Goal: Register for event/course

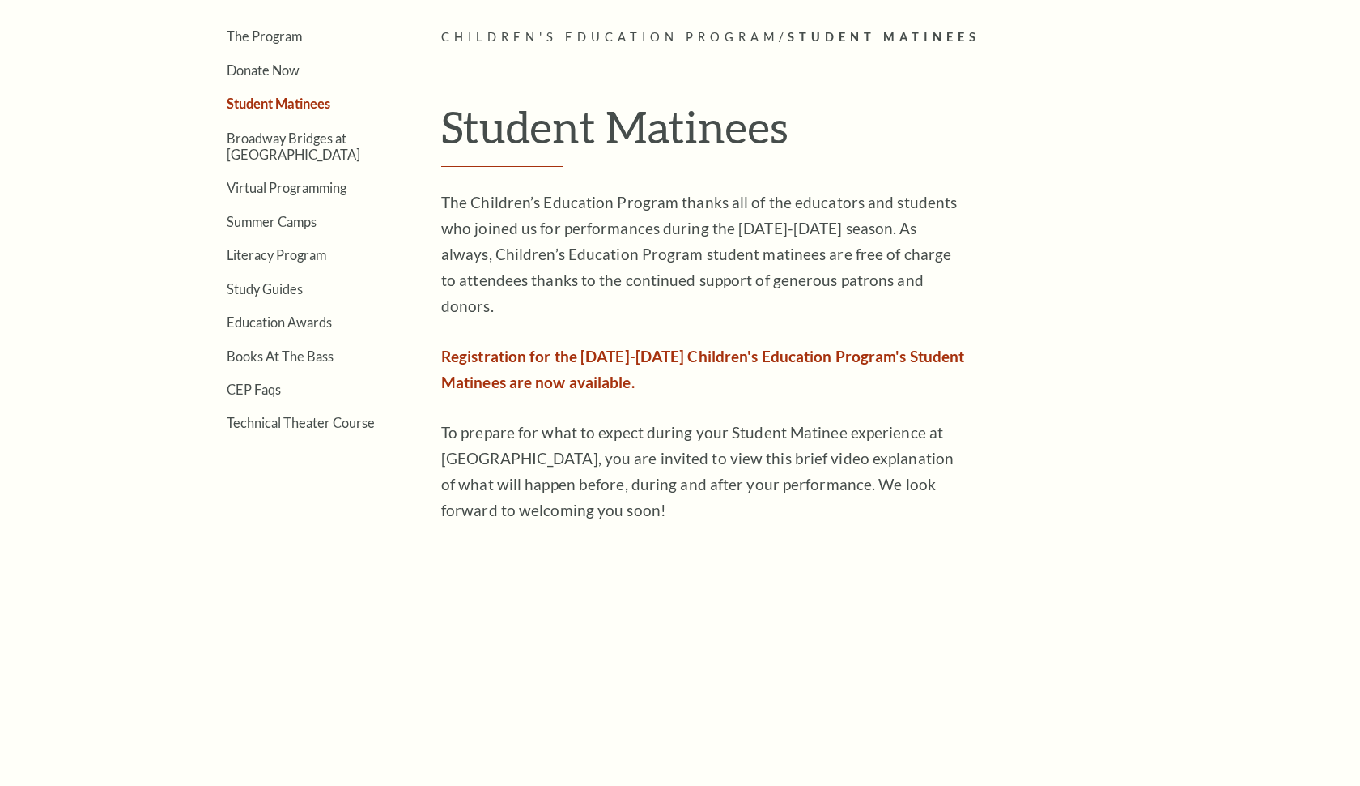
scroll to position [486, 0]
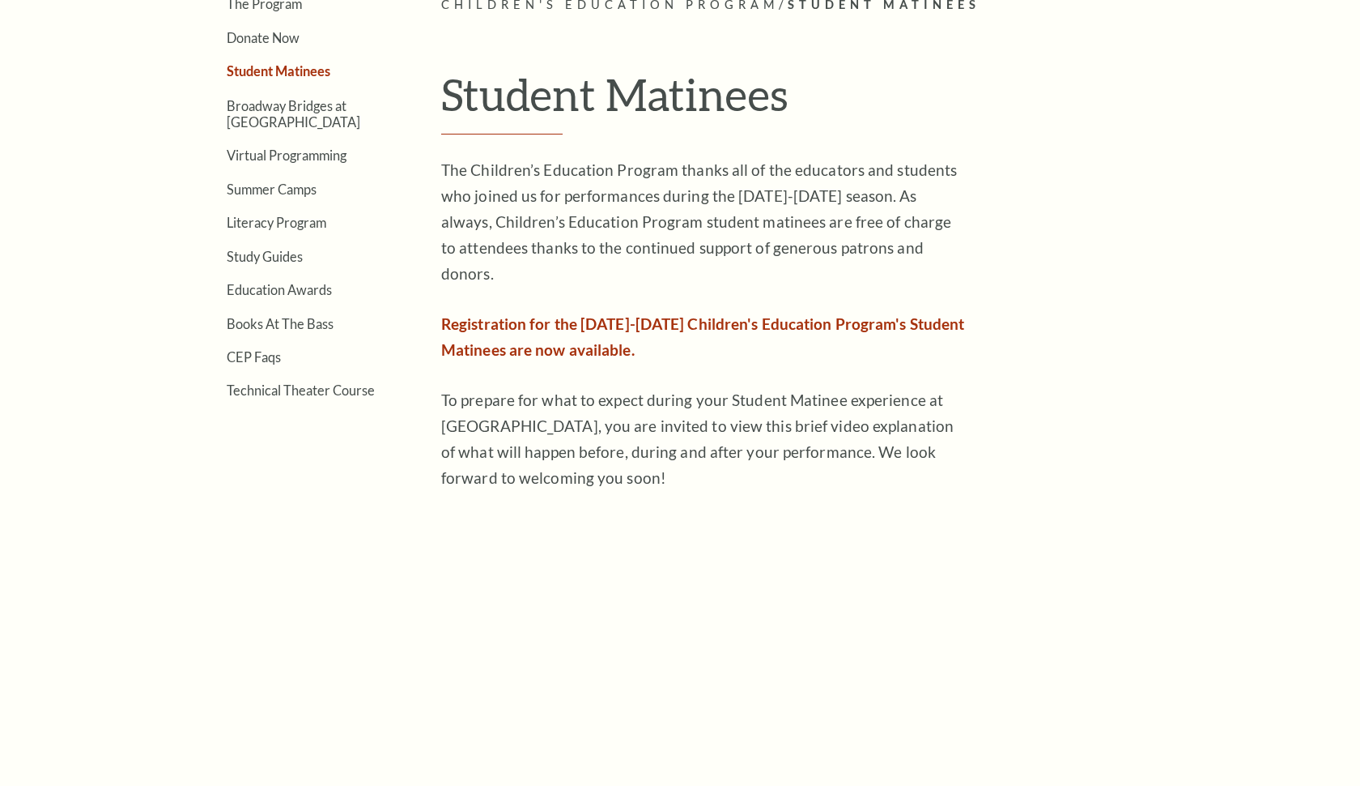
click at [1099, 330] on article "Children's Education Program / Student Matinees Student Matinees The Children’s…" at bounding box center [811, 425] width 741 height 860
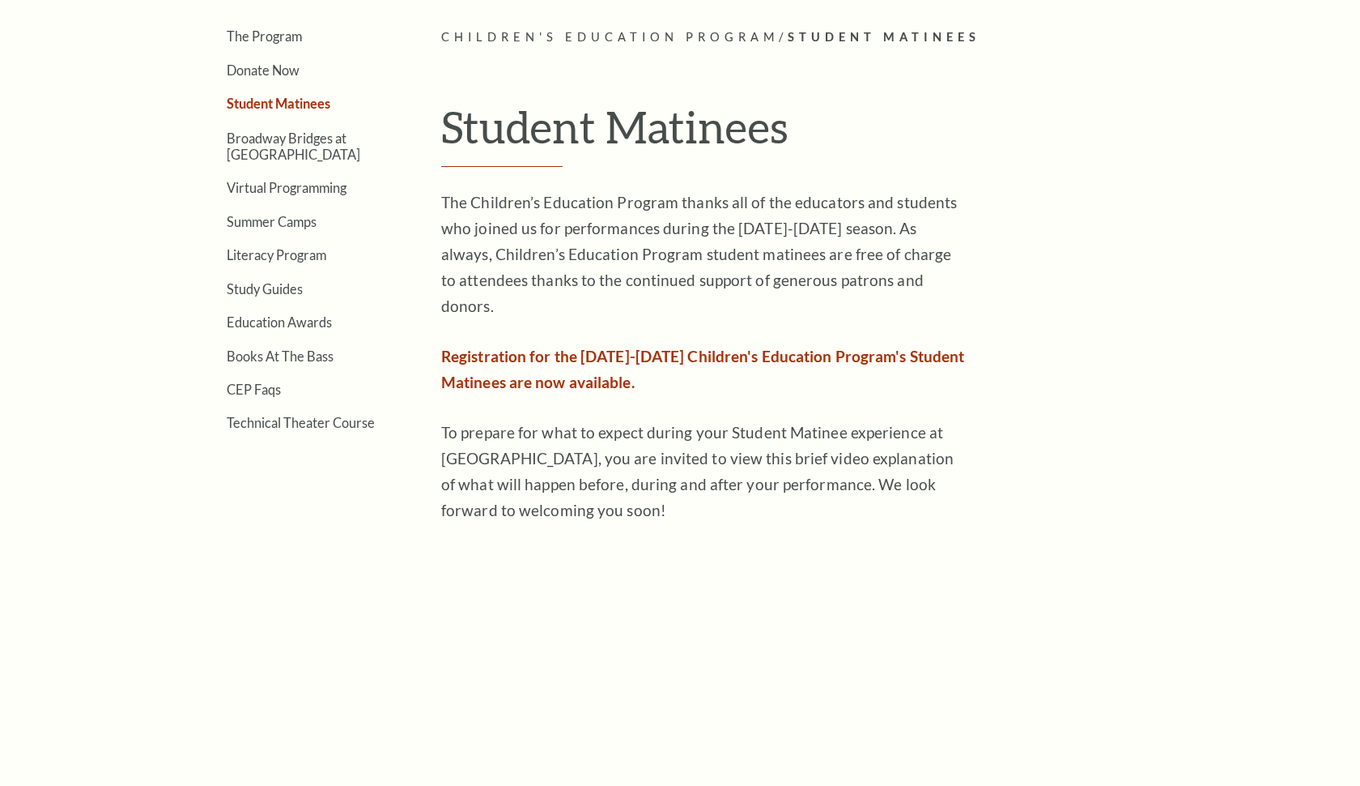
scroll to position [421, 0]
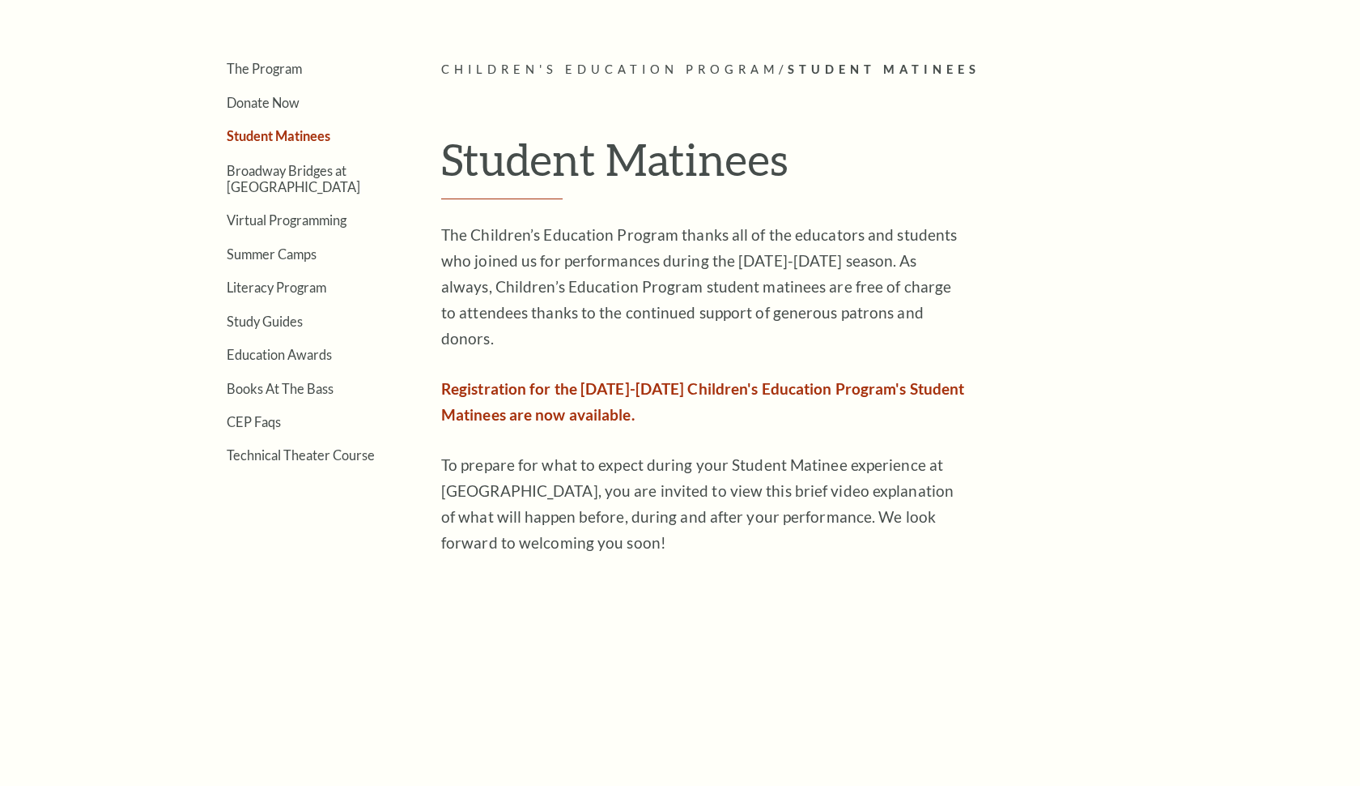
click at [614, 379] on span "Registration for the 2025-2026 Children's Education Program's Student Matinees …" at bounding box center [702, 401] width 523 height 45
drag, startPoint x: 579, startPoint y: 384, endPoint x: 534, endPoint y: 384, distance: 44.5
click at [574, 384] on span "Registration for the 2025-2026 Children's Education Program's Student Matinees …" at bounding box center [702, 401] width 523 height 45
click at [513, 383] on span "Registration for the 2025-2026 Children's Education Program's Student Matinees …" at bounding box center [702, 401] width 523 height 45
click at [531, 452] on p "To prepare for what to expect during your Student Matinee experience at Bass Pe…" at bounding box center [704, 504] width 526 height 104
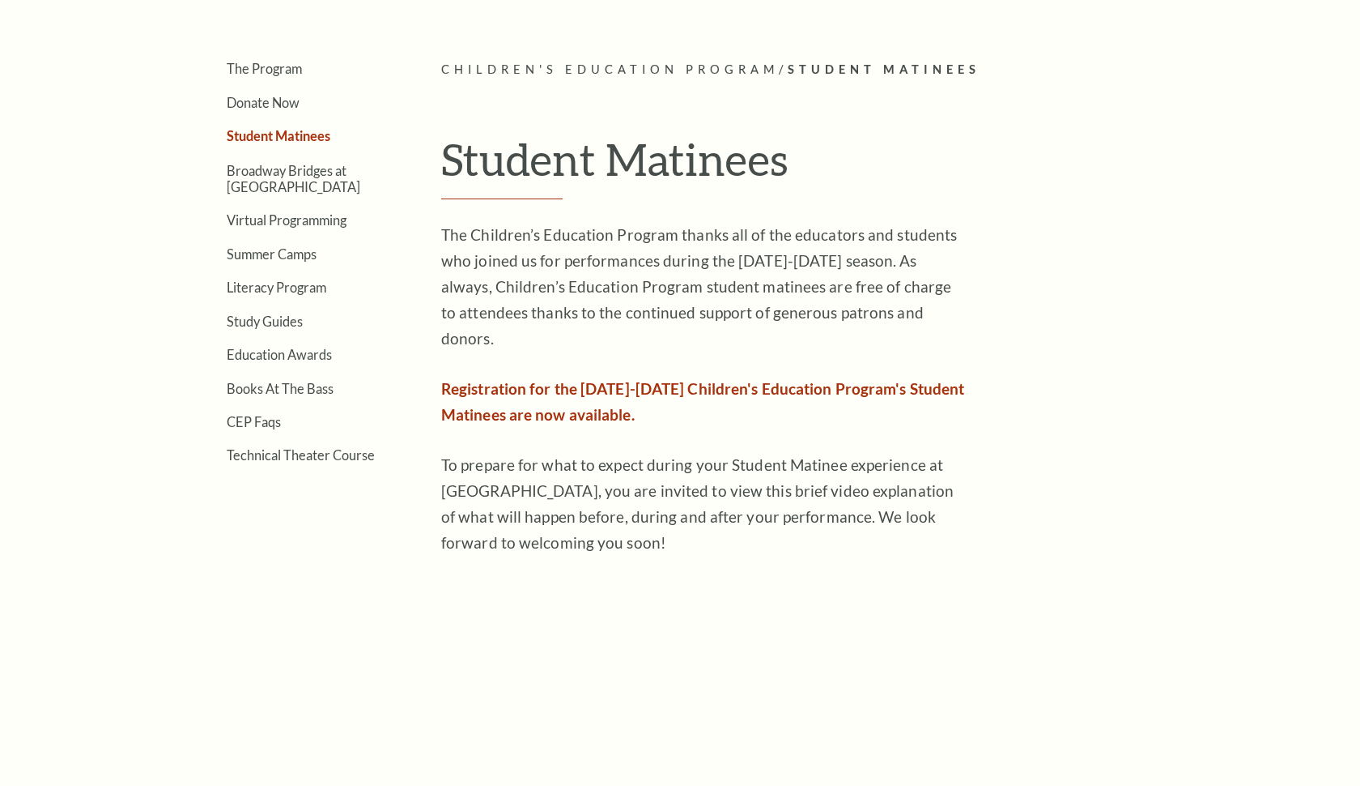
click at [536, 288] on p "The Children’s Education Program thanks all of the educators and students who j…" at bounding box center [704, 287] width 526 height 130
click at [568, 255] on p "The Children’s Education Program thanks all of the educators and students who j…" at bounding box center [704, 287] width 526 height 130
click at [1046, 275] on article "Children's Education Program / Student Matinees Student Matinees The Children’s…" at bounding box center [811, 490] width 741 height 860
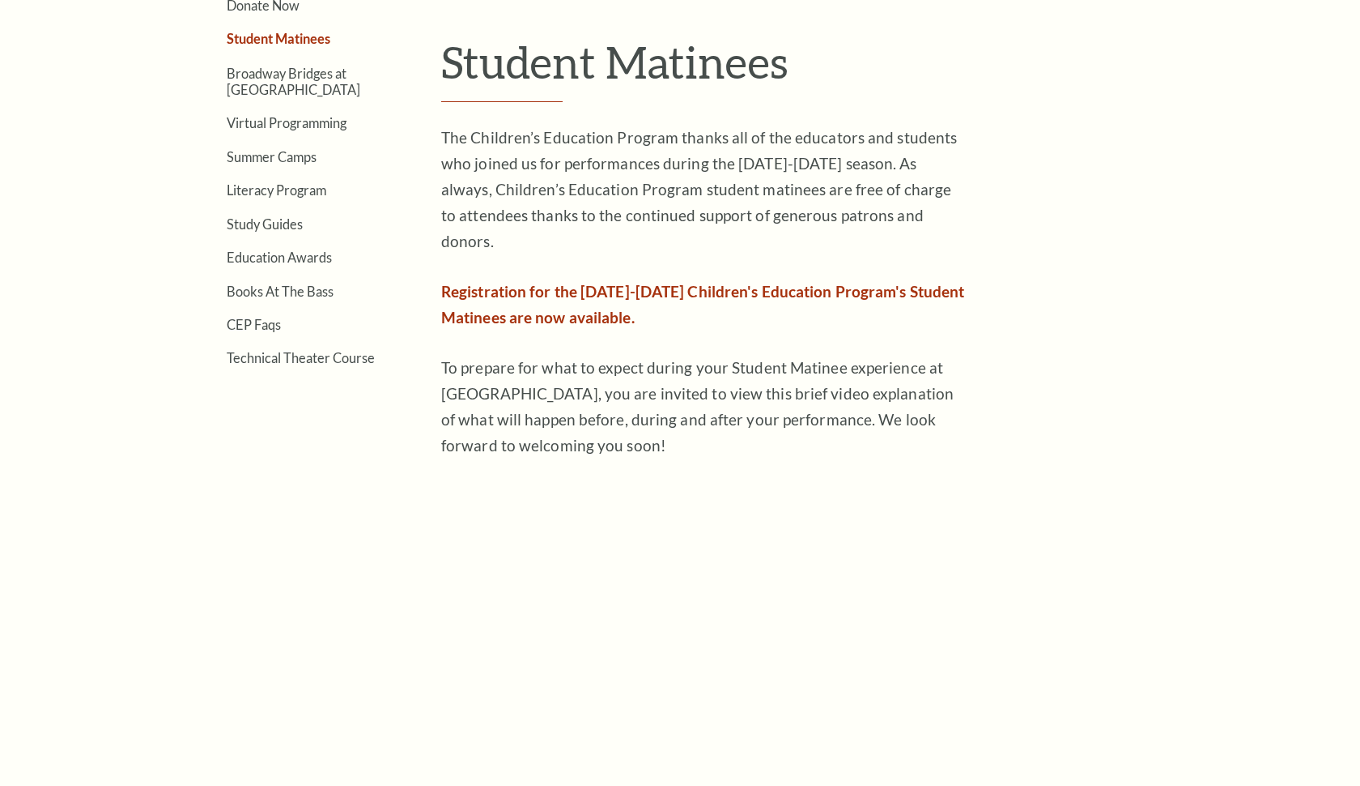
scroll to position [551, 0]
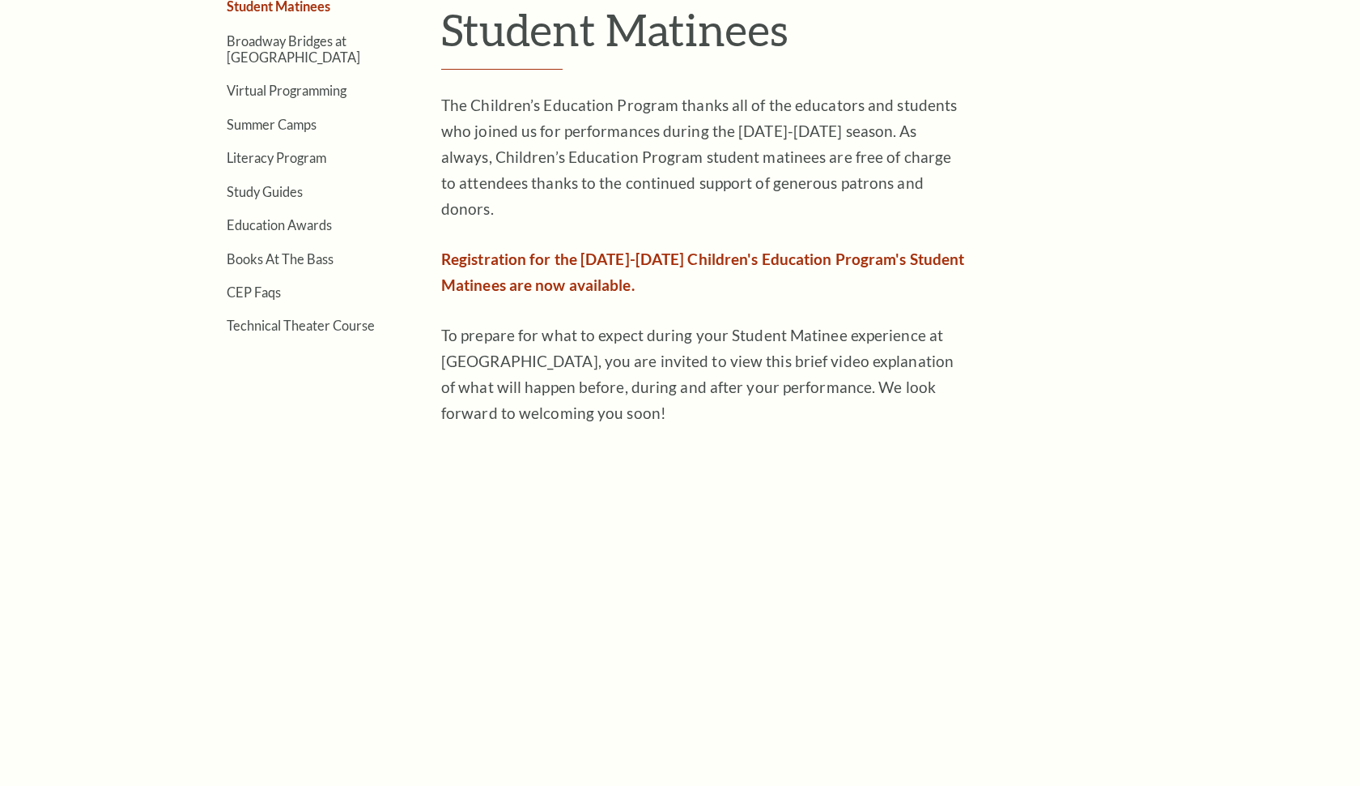
click at [619, 257] on span "Registration for the 2025-2026 Children's Education Program's Student Matinees …" at bounding box center [702, 271] width 523 height 45
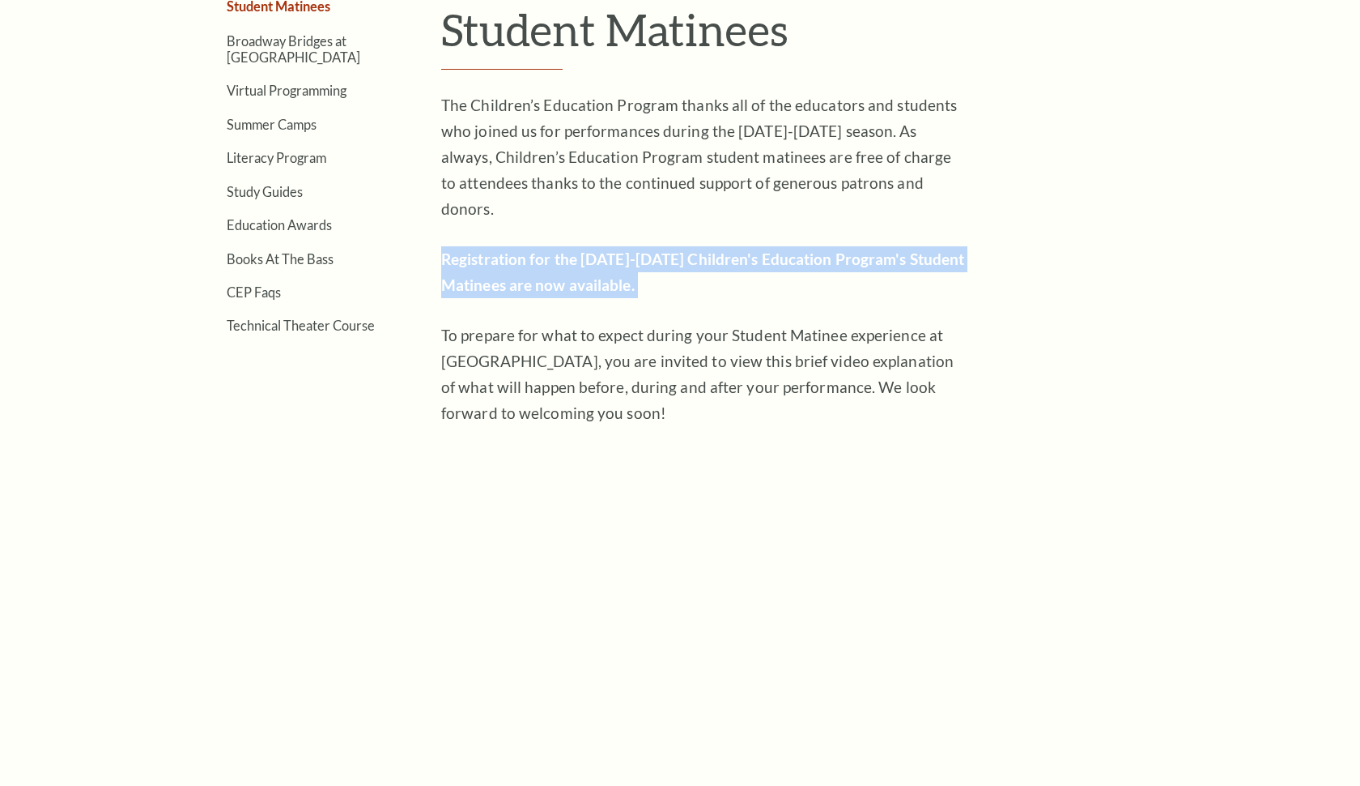
click at [619, 257] on span "Registration for the 2025-2026 Children's Education Program's Student Matinees …" at bounding box center [702, 271] width 523 height 45
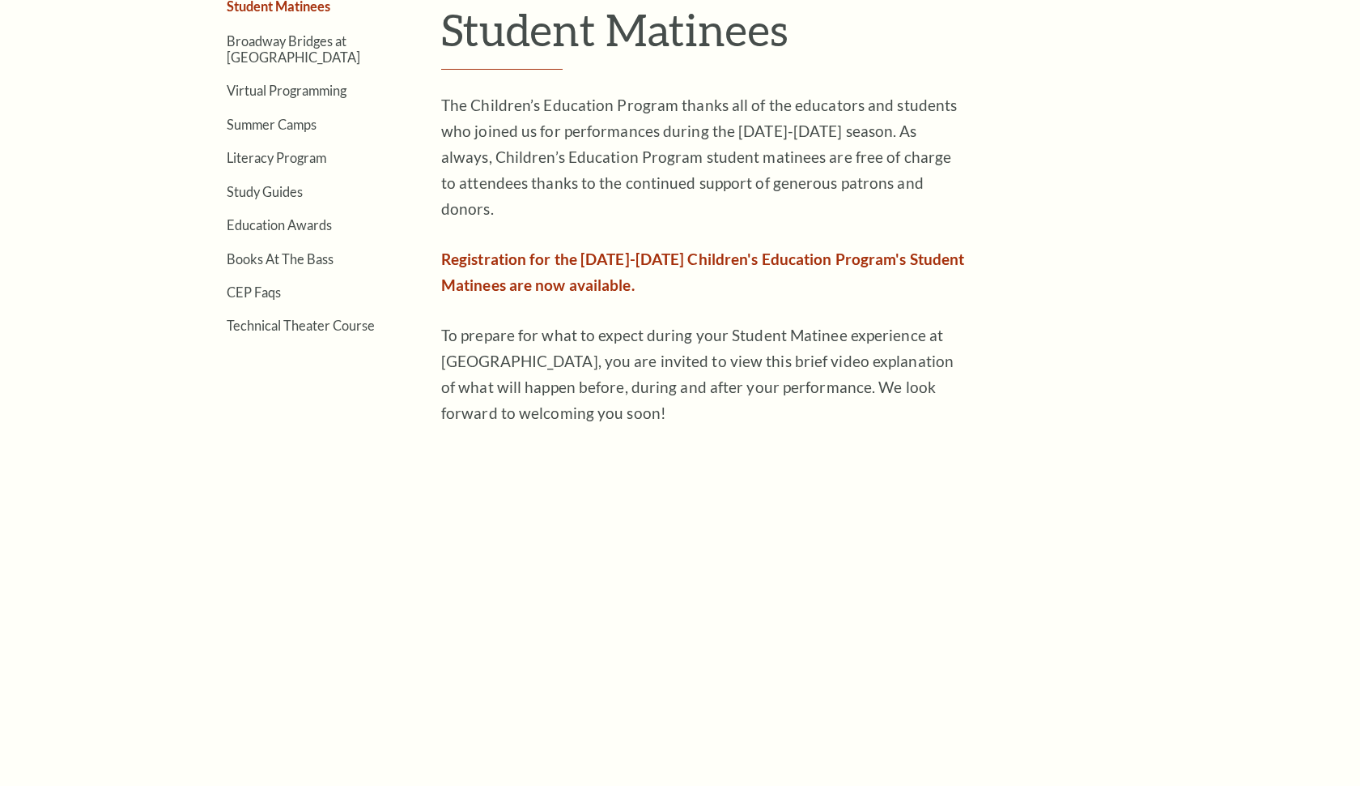
click at [632, 322] on p "To prepare for what to expect during your Student Matinee experience at Bass Pe…" at bounding box center [704, 374] width 526 height 104
click at [1101, 380] on article "Children's Education Program / Student Matinees Student Matinees The Children’s…" at bounding box center [811, 360] width 741 height 860
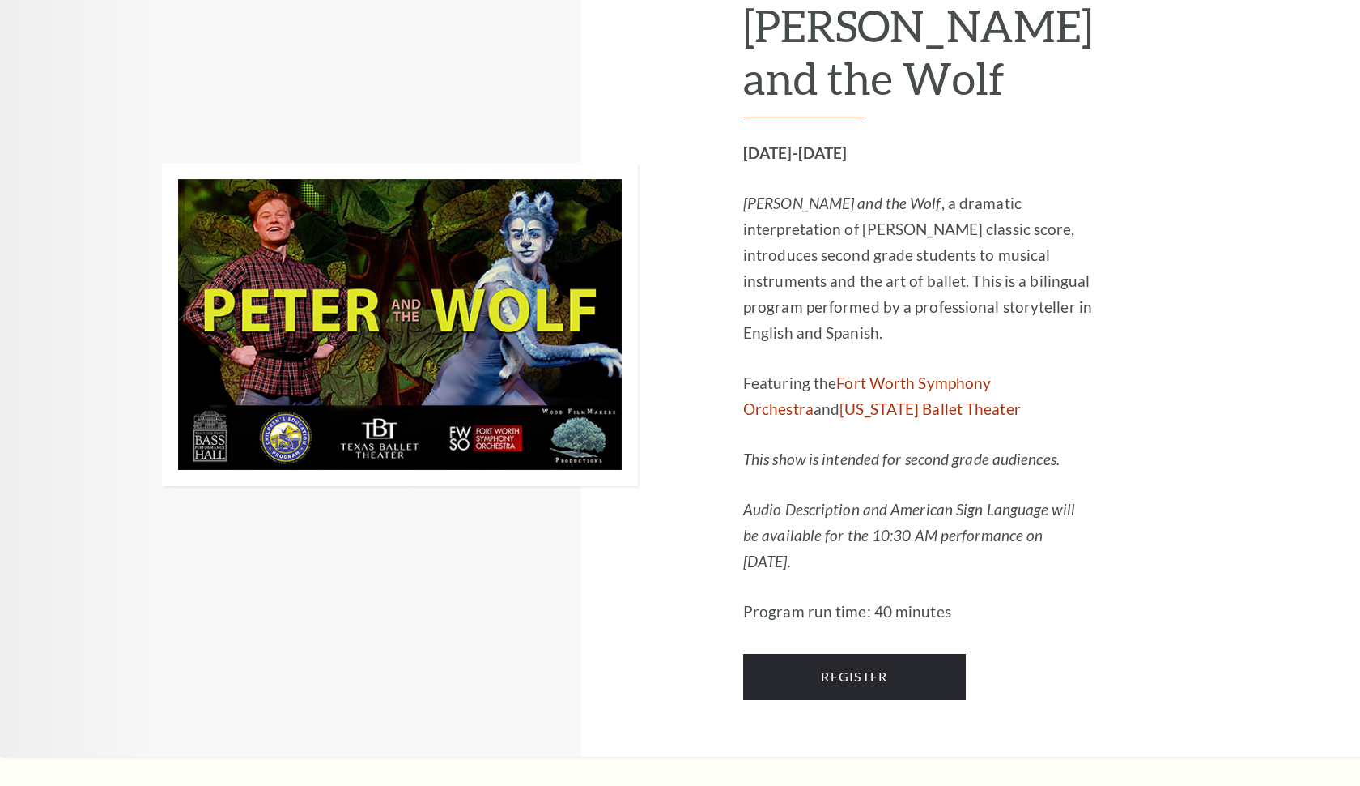
scroll to position [2332, 0]
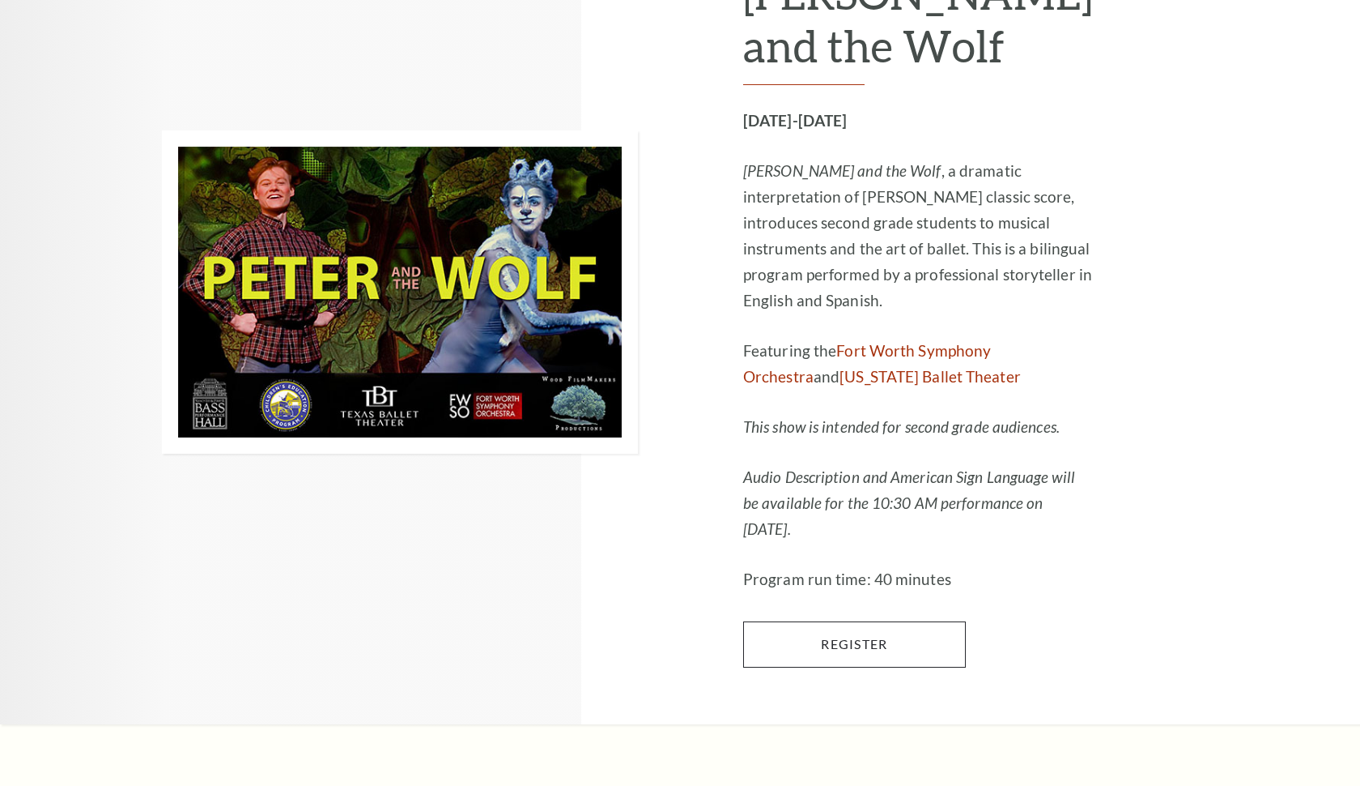
click at [881, 621] on link "Register" at bounding box center [854, 643] width 223 height 45
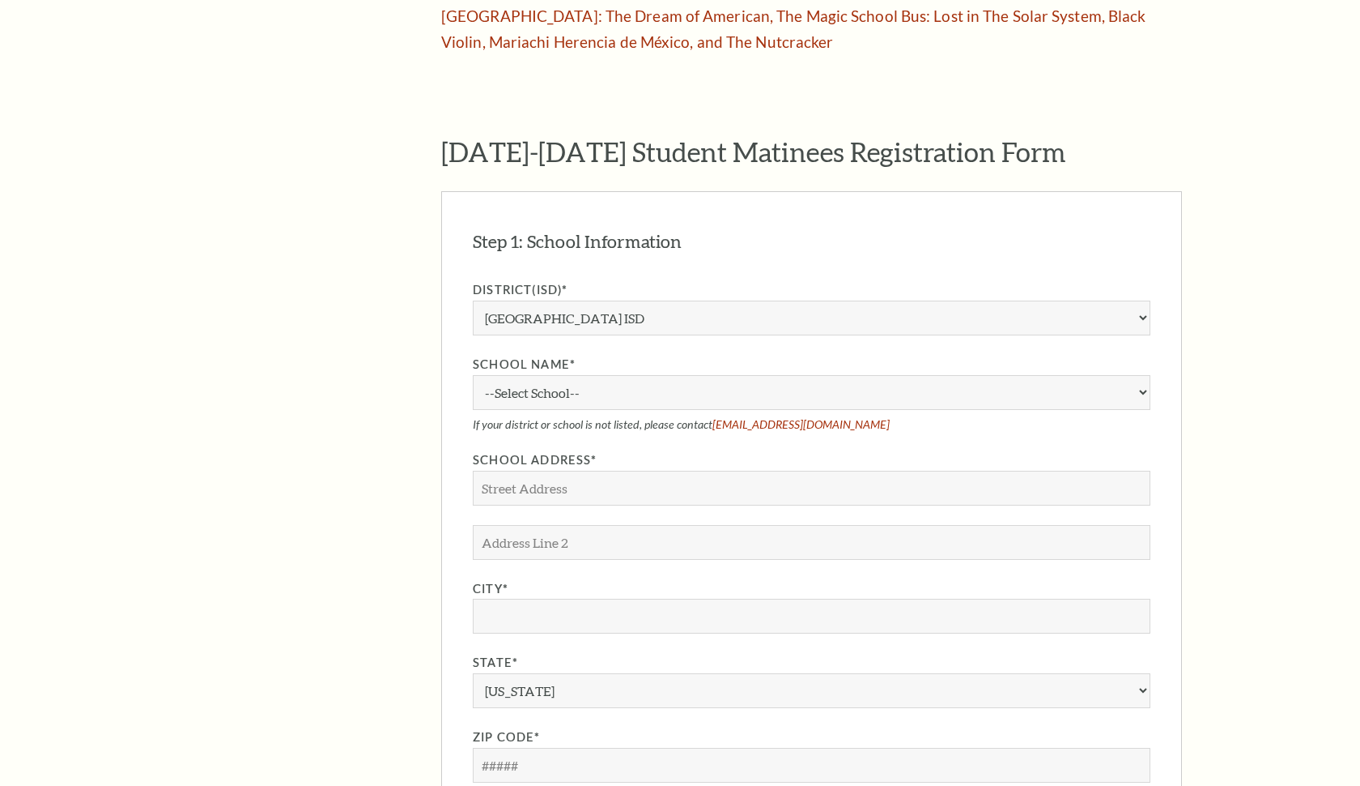
scroll to position [1263, 0]
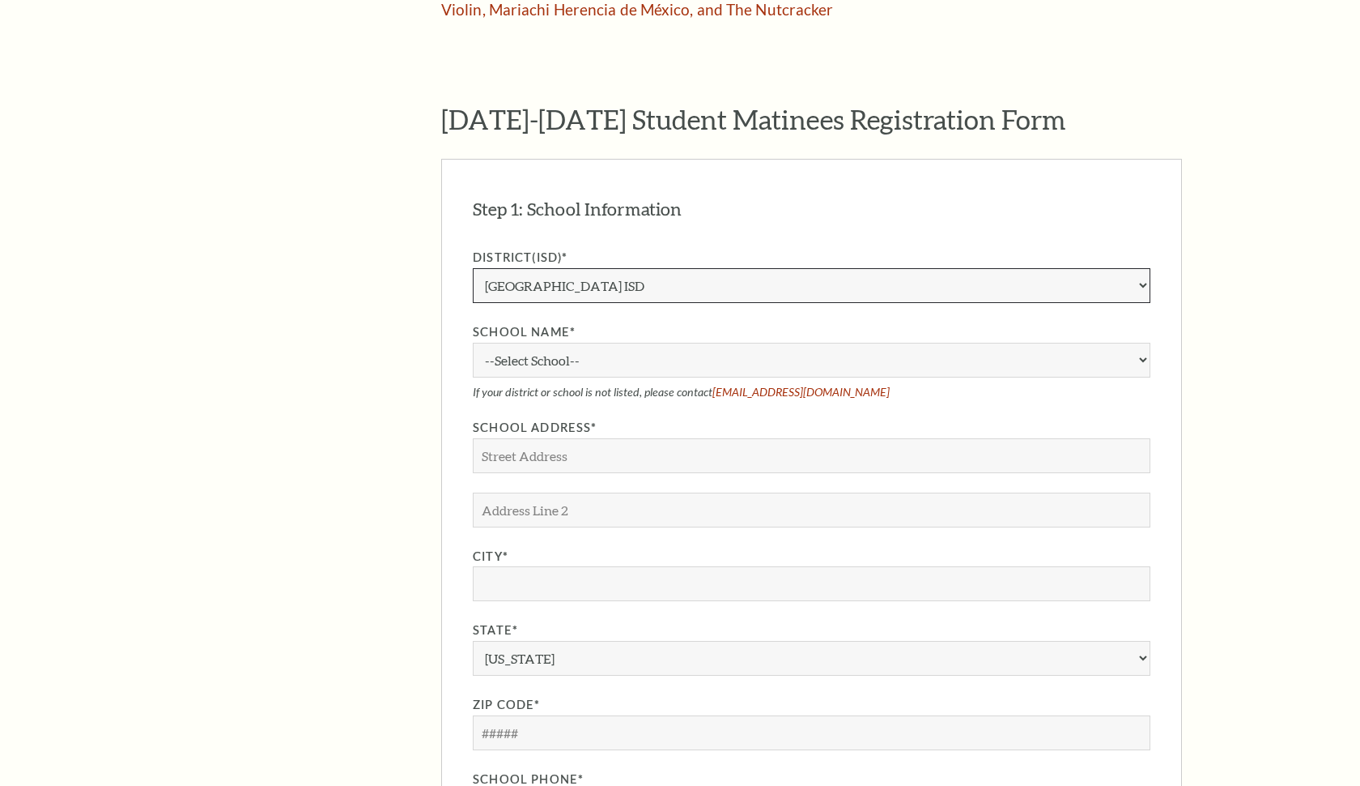
select select "Azle ISD"
select select "88467"
click at [1238, 292] on div "Search The Program Donate Now Student Matinees Broadway Bridges at [GEOGRAPHIC_…" at bounding box center [680, 604] width 1360 height 3755
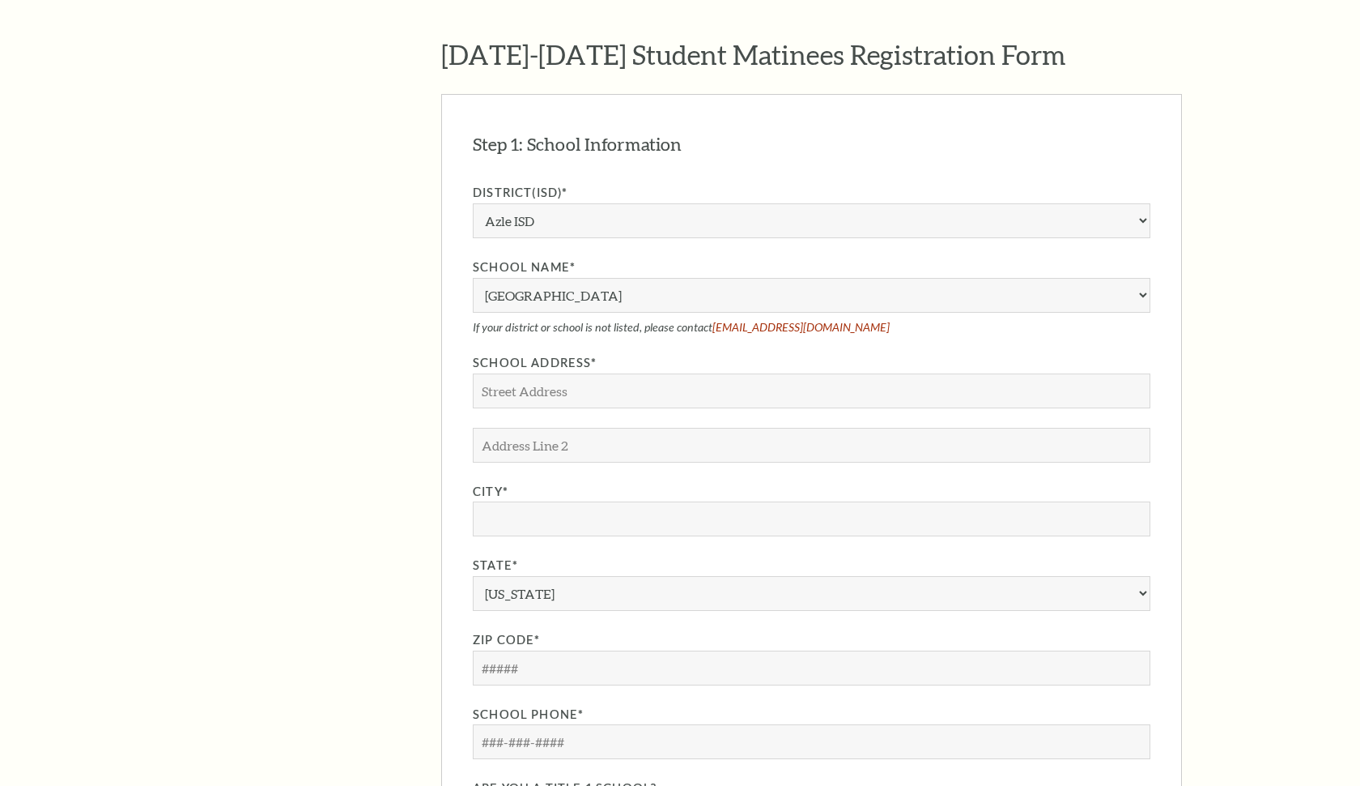
scroll to position [1360, 0]
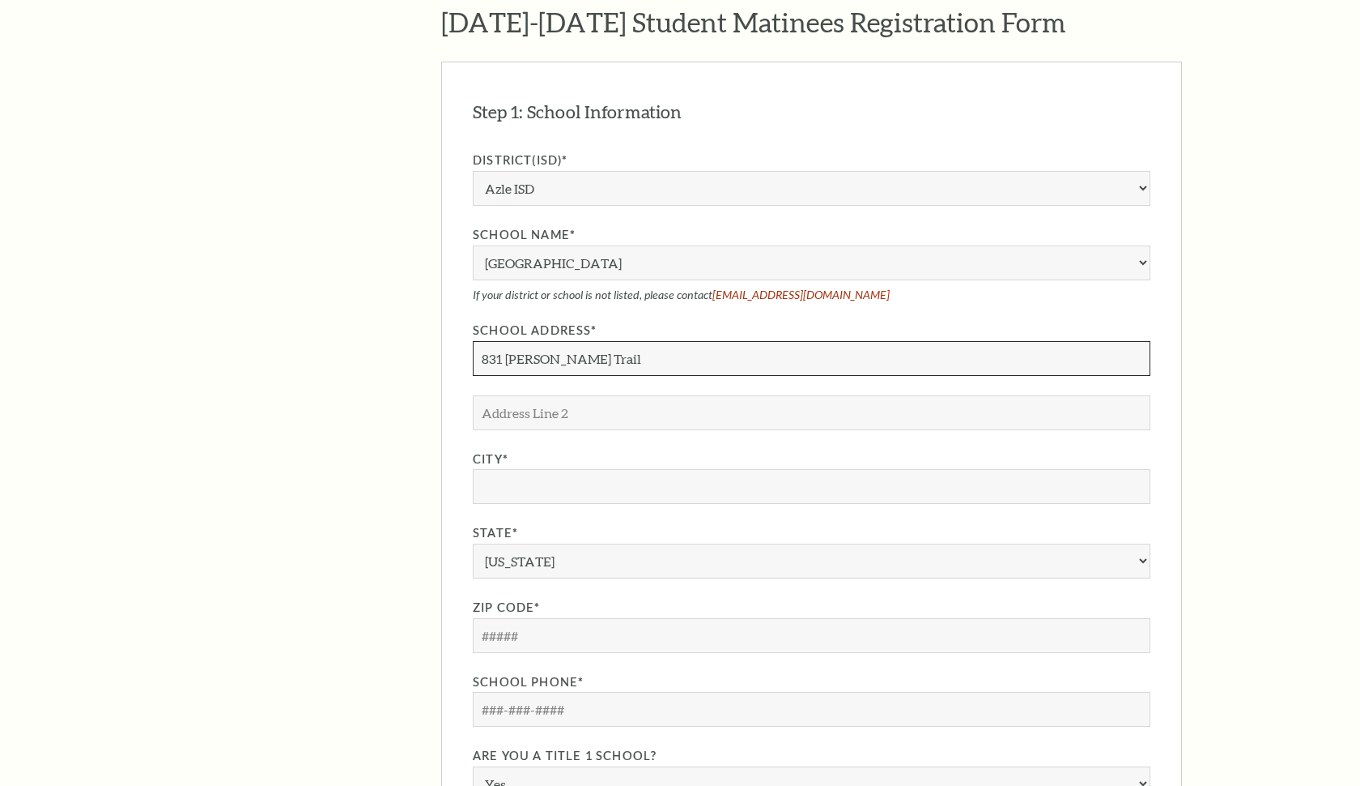
type input "831 Jackson Trail"
click at [1218, 303] on div "Search The Program Donate Now Student Matinees Broadway Bridges at [GEOGRAPHIC_…" at bounding box center [680, 507] width 1360 height 3755
type input "Azle"
click at [1231, 383] on div "Search The Program Donate Now Student Matinees Broadway Bridges at [GEOGRAPHIC_…" at bounding box center [680, 507] width 1360 height 3755
select select "TX"
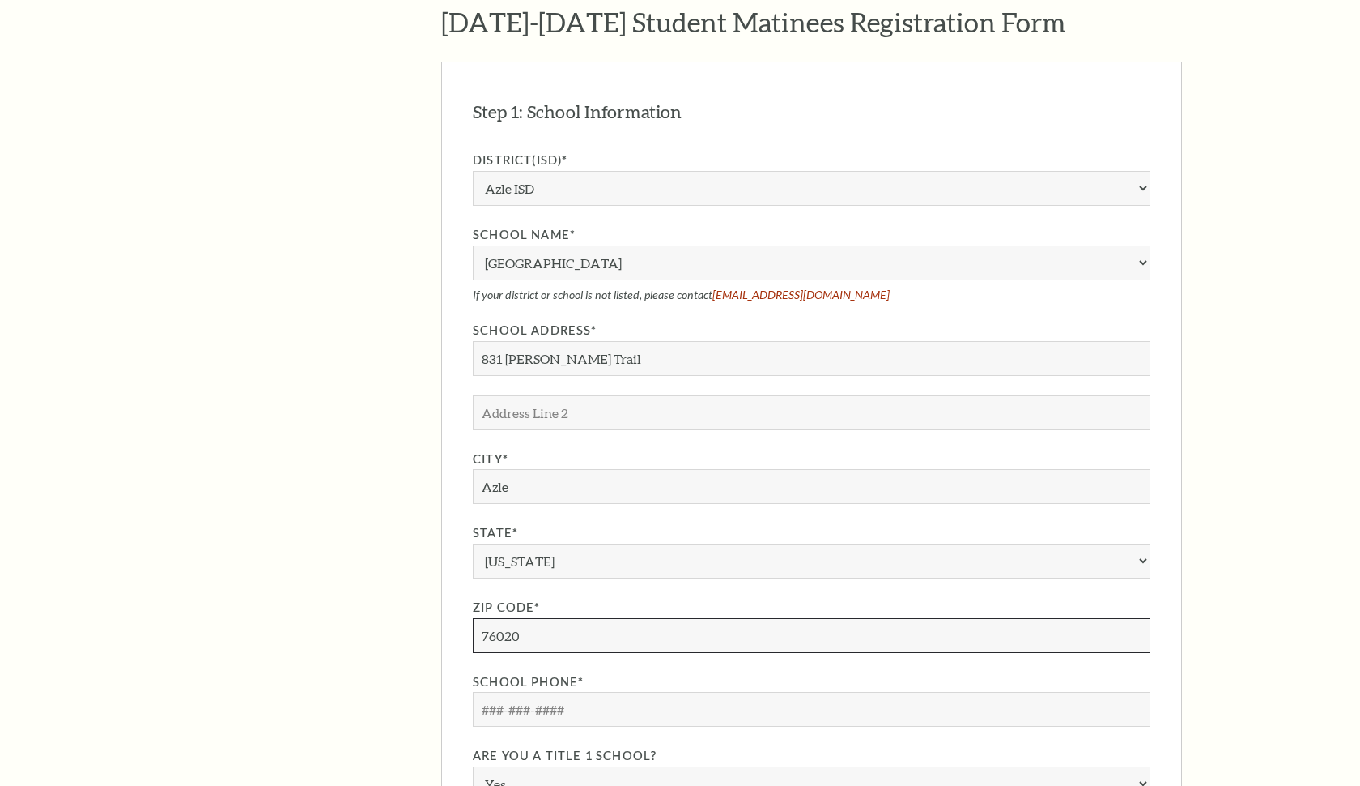
type input "76020"
type input "817-444-3802"
click at [1360, 523] on div "Search The Program Donate Now Student Matinees Broadway Bridges at [GEOGRAPHIC_…" at bounding box center [680, 507] width 1360 height 3755
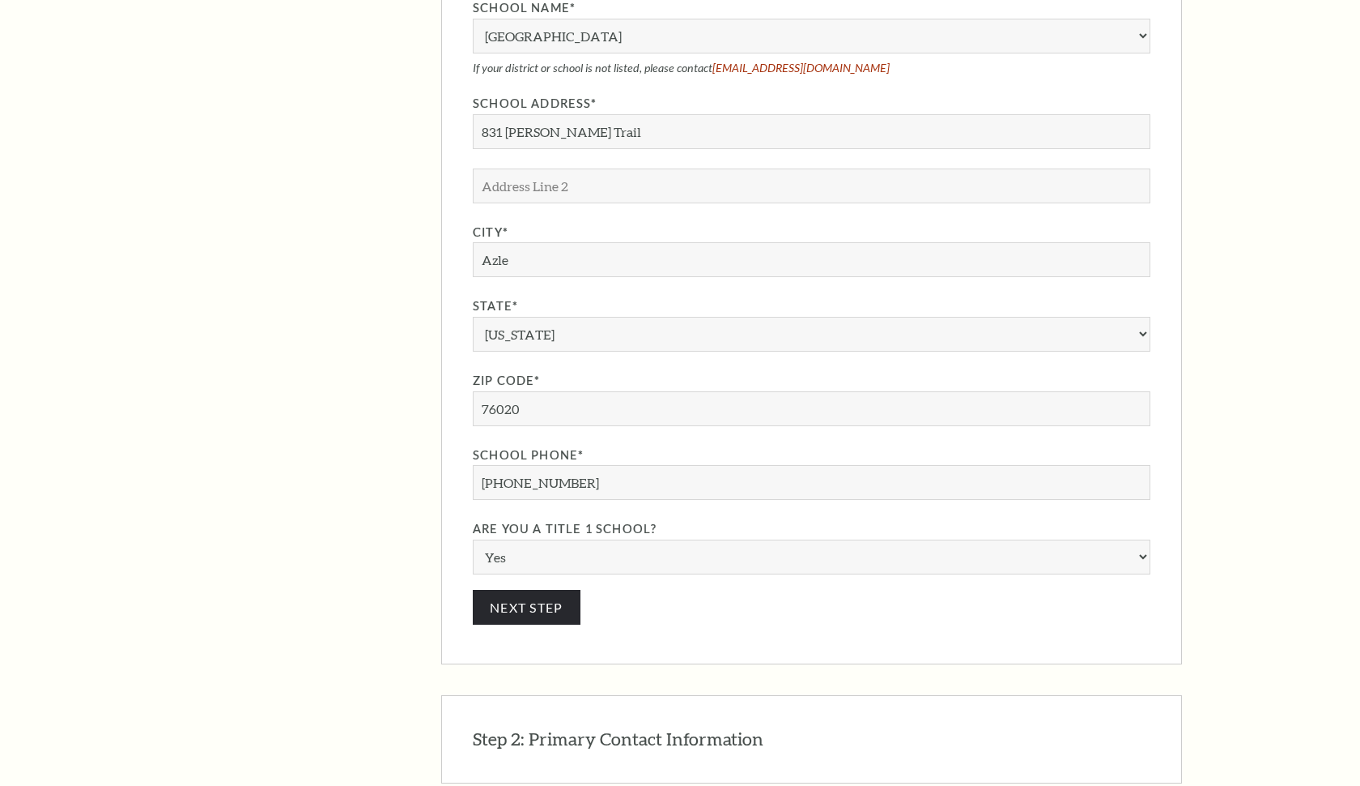
scroll to position [1620, 0]
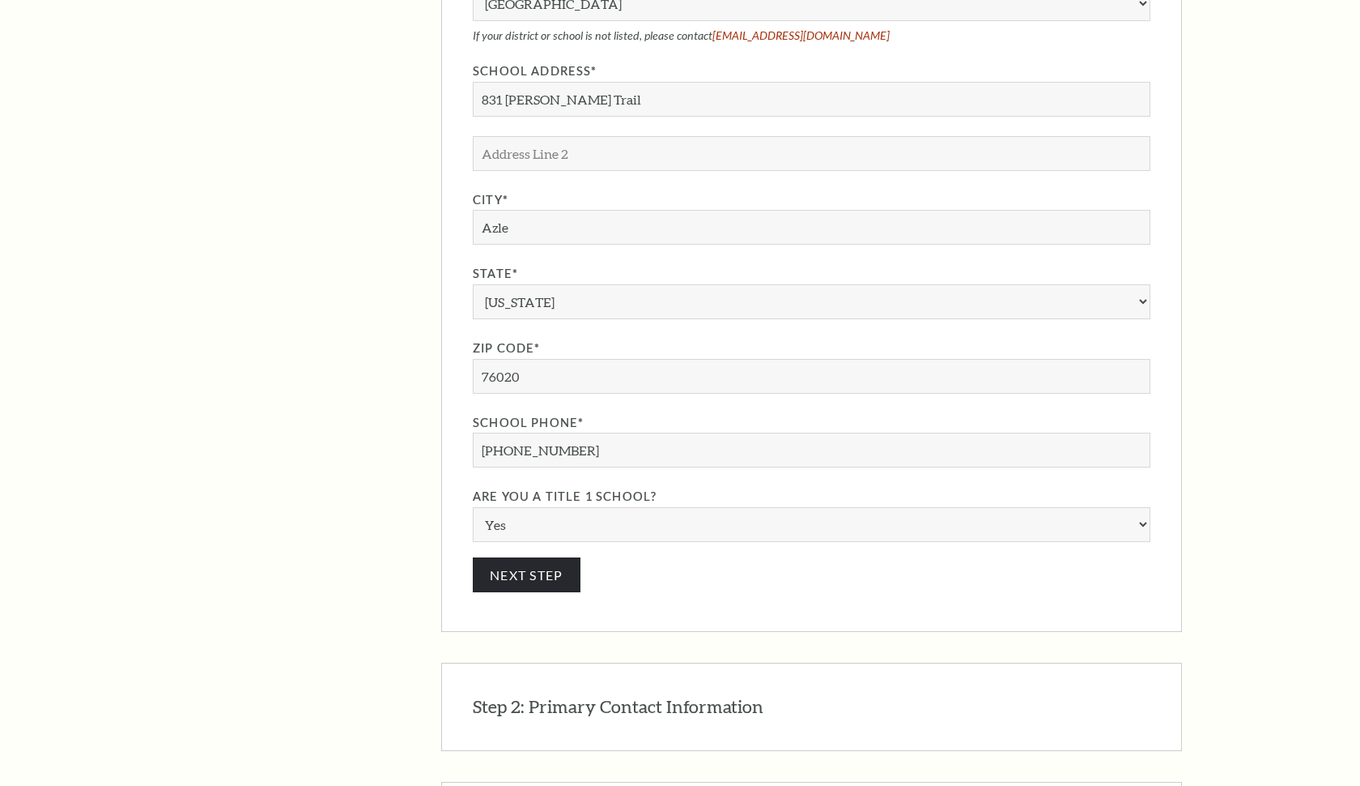
click at [849, 694] on div "Step 2: Primary Contact Information EDIT The primary contact will receive all p…" at bounding box center [812, 706] width 678 height 25
click at [726, 694] on h3 "Step 2: Primary Contact Information" at bounding box center [618, 706] width 291 height 25
click at [1258, 470] on div "Search The Program Donate Now Student Matinees Broadway Bridges at [GEOGRAPHIC_…" at bounding box center [680, 248] width 1360 height 3755
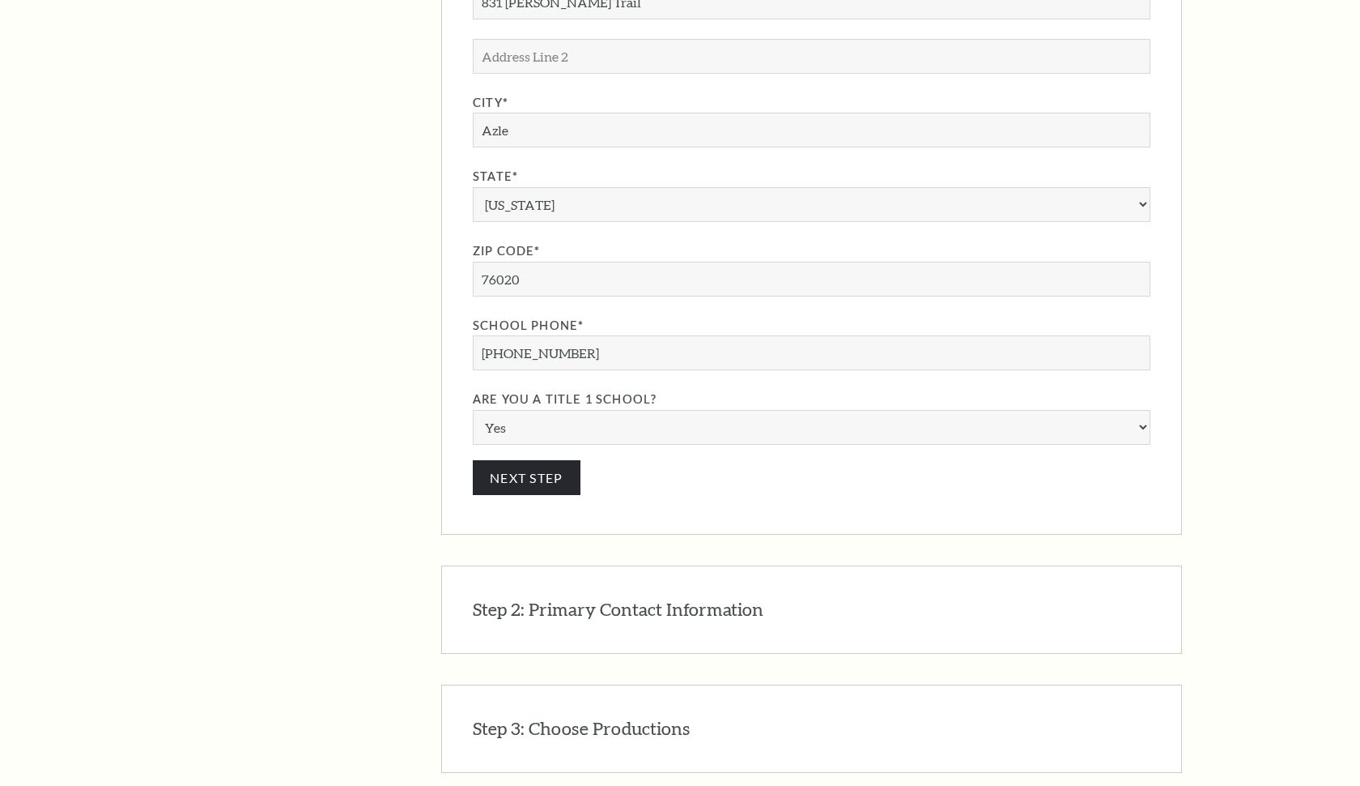
scroll to position [1684, 0]
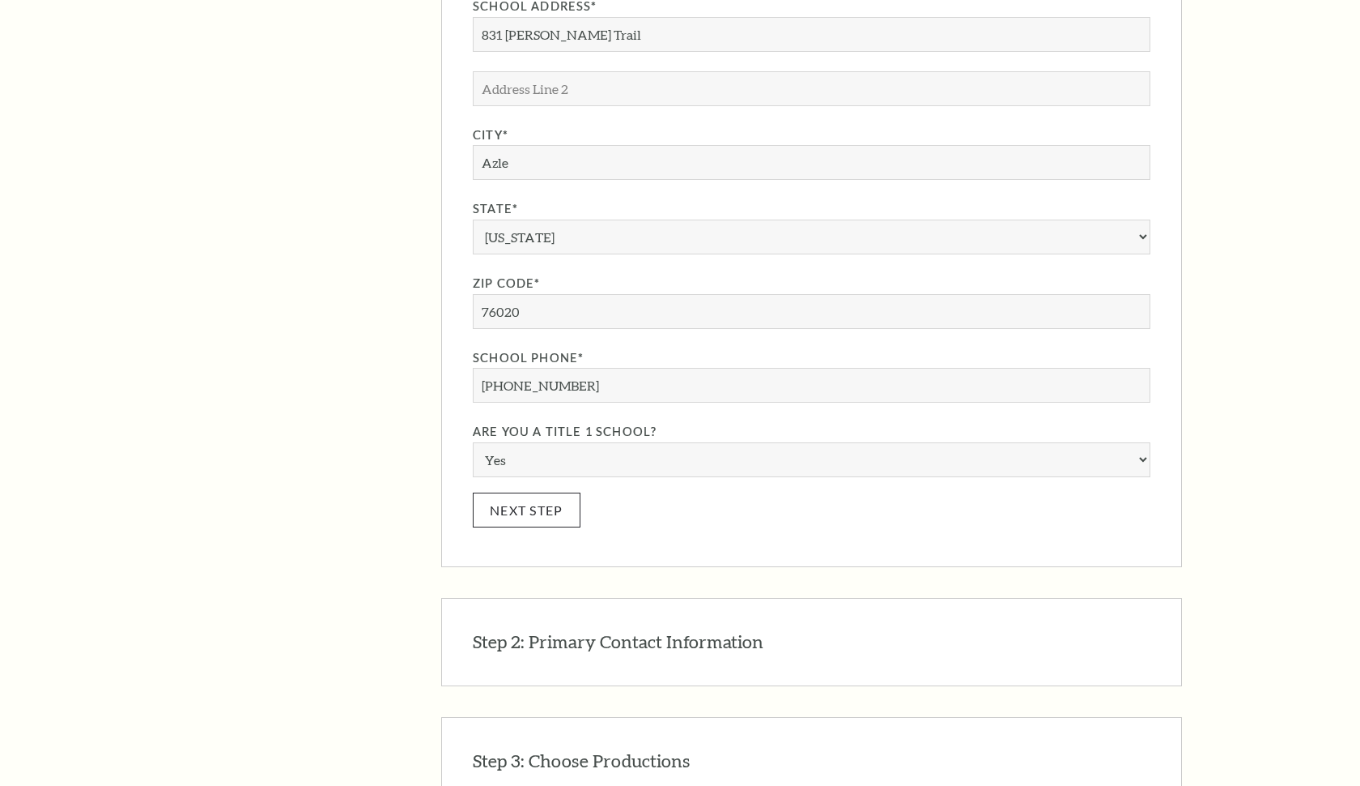
click at [514, 492] on button "Next Step" at bounding box center [527, 509] width 108 height 35
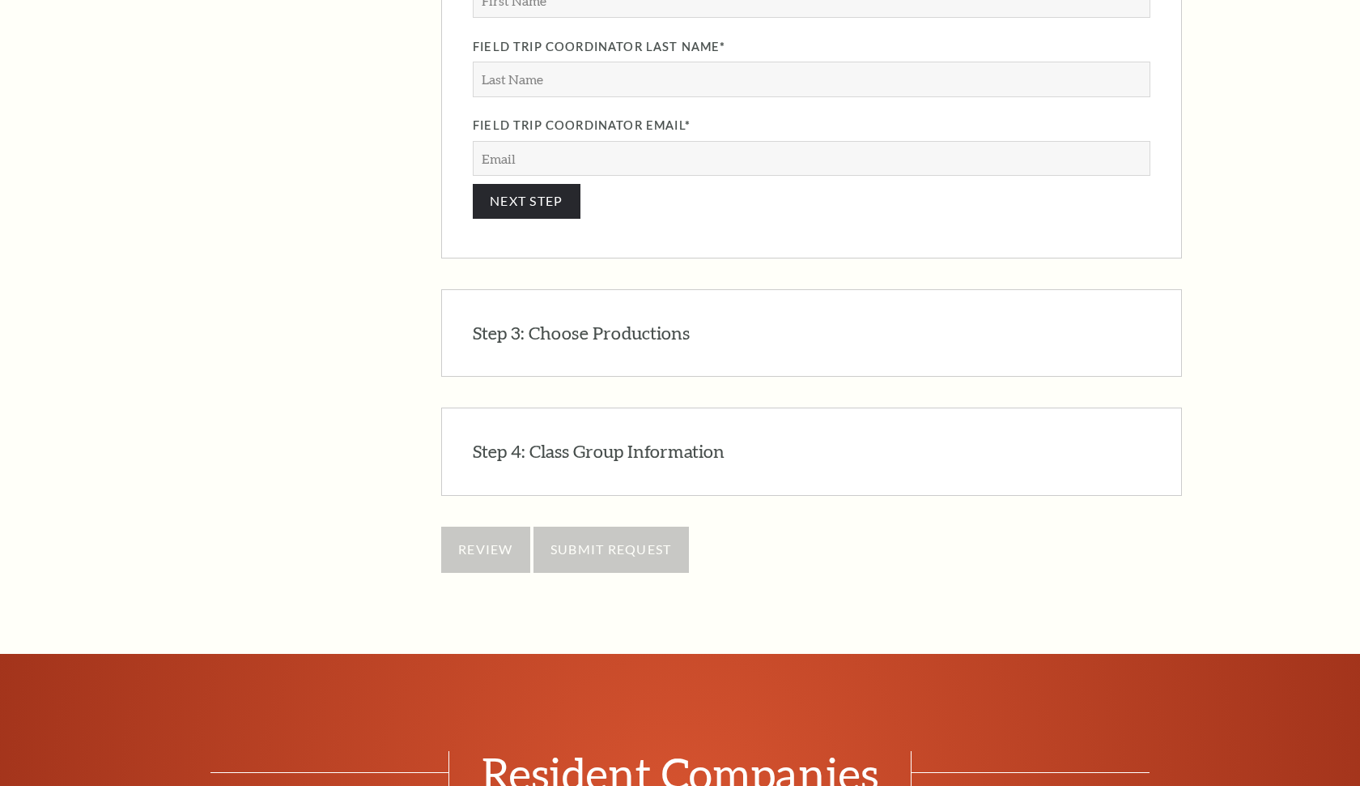
scroll to position [1497, 0]
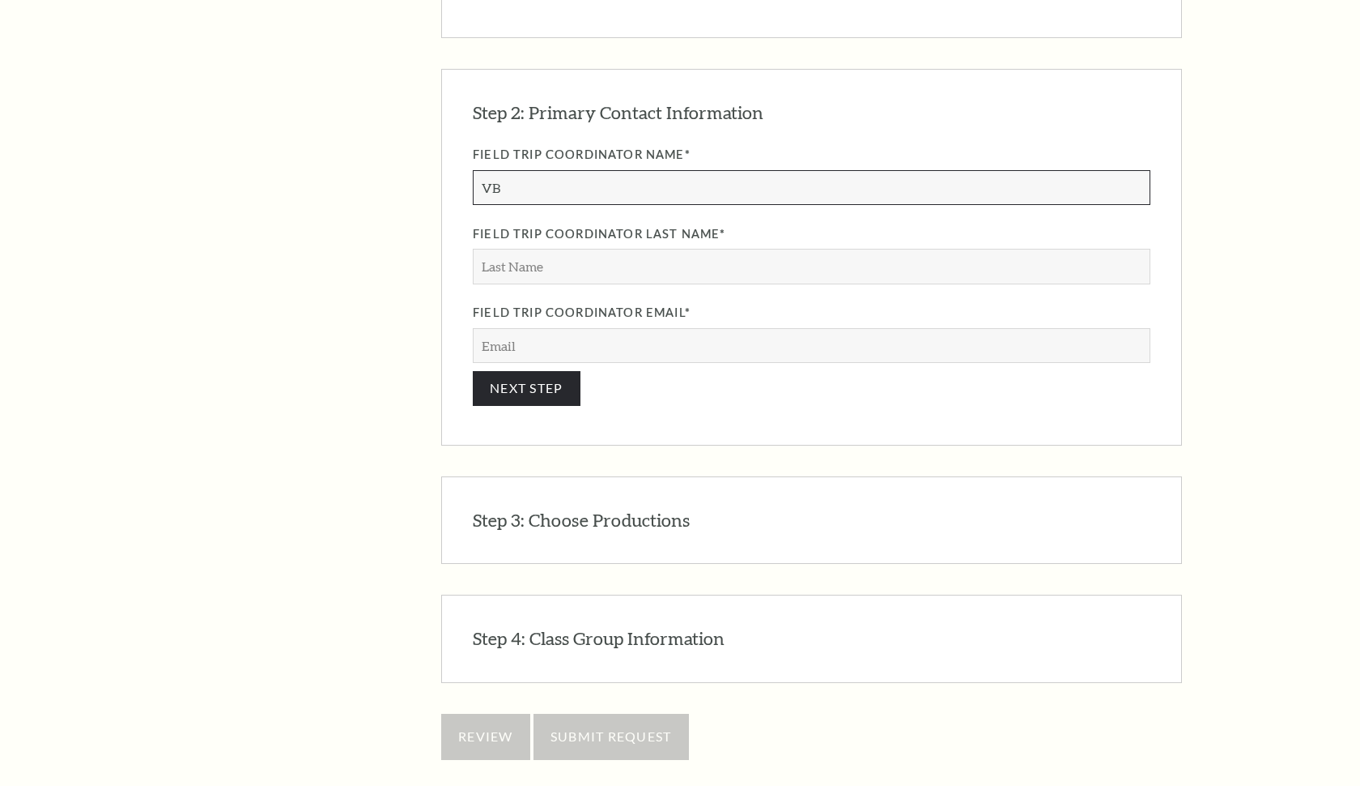
type input "V"
type input "Belinda"
click at [620, 249] on input "Field Trip Coordinator Last Name*" at bounding box center [812, 266] width 678 height 35
type input "p"
type input "Pennington"
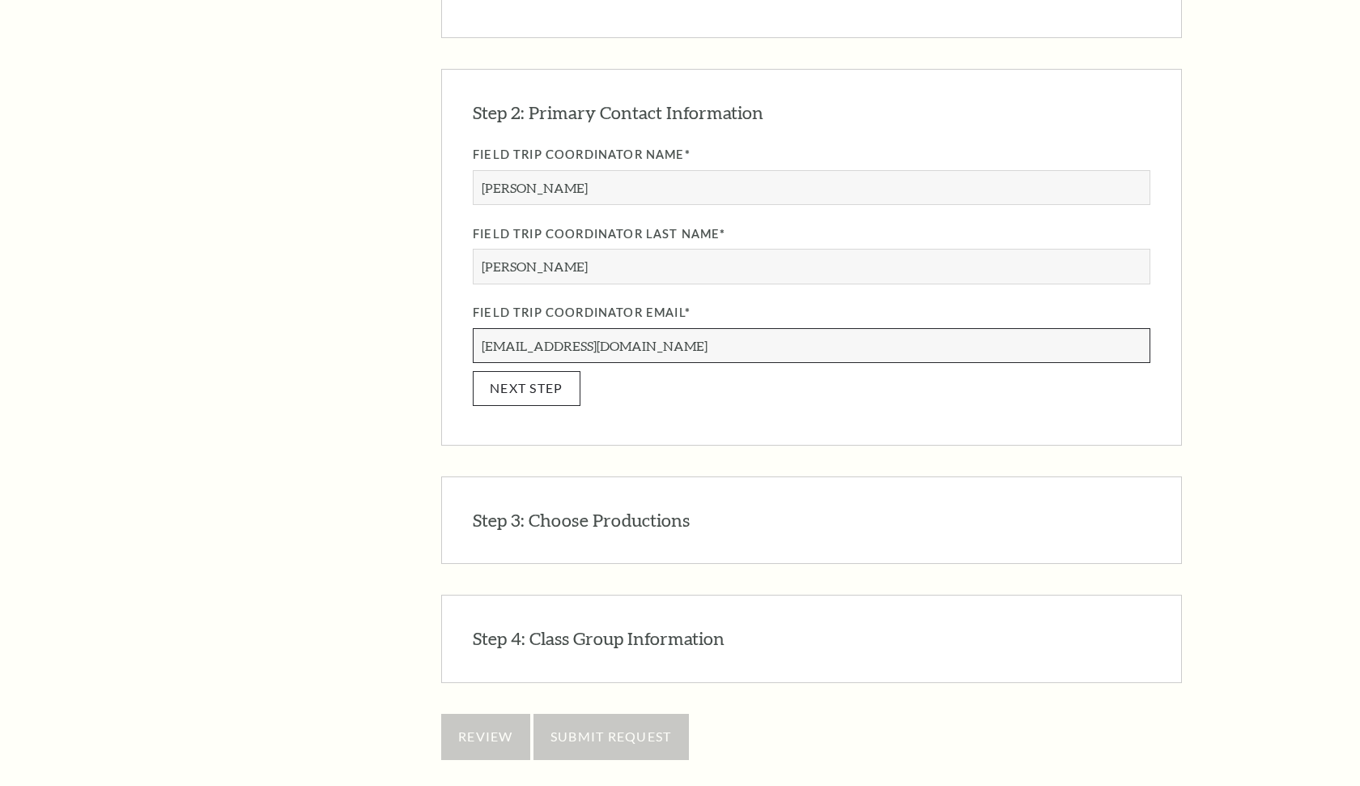
type input "bpennington@azleisd.net"
click at [534, 371] on button "NEXT STEP" at bounding box center [527, 388] width 108 height 35
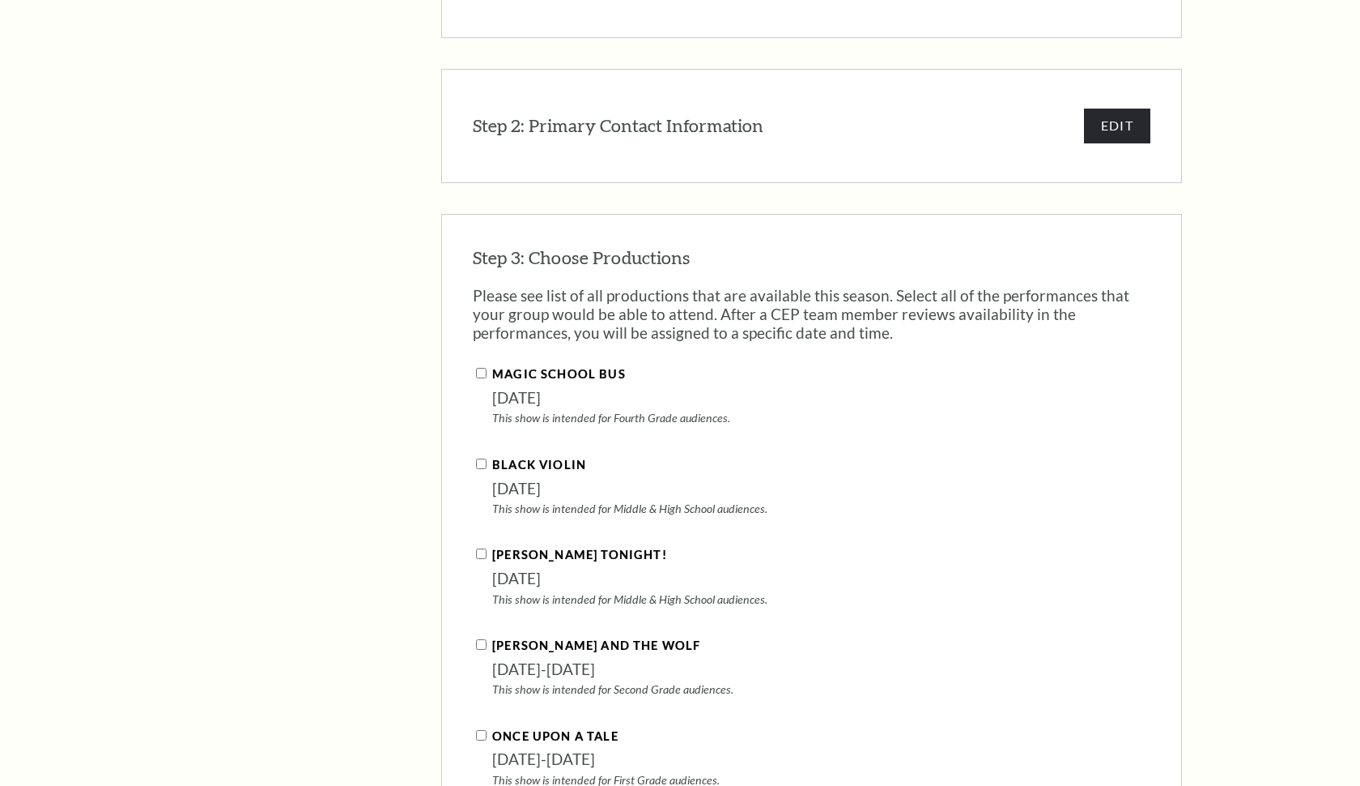
scroll to position [1641, 0]
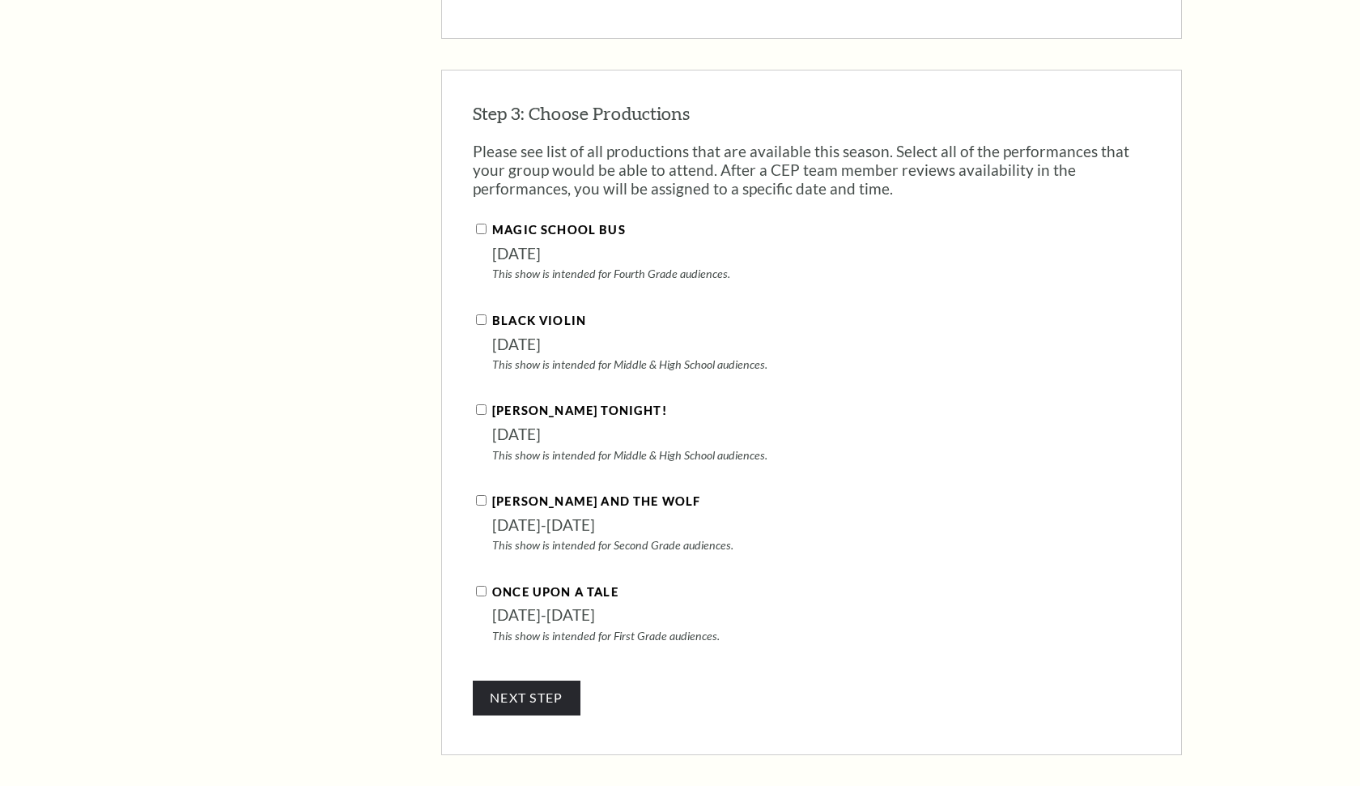
click at [486, 492] on div "Peter and the Wolf February 17-19, 2026 This show is intended for Second Grade …" at bounding box center [812, 522] width 678 height 60
click at [479, 495] on input "[PERSON_NAME] and the Wolf" at bounding box center [481, 500] width 11 height 11
checkbox input "true"
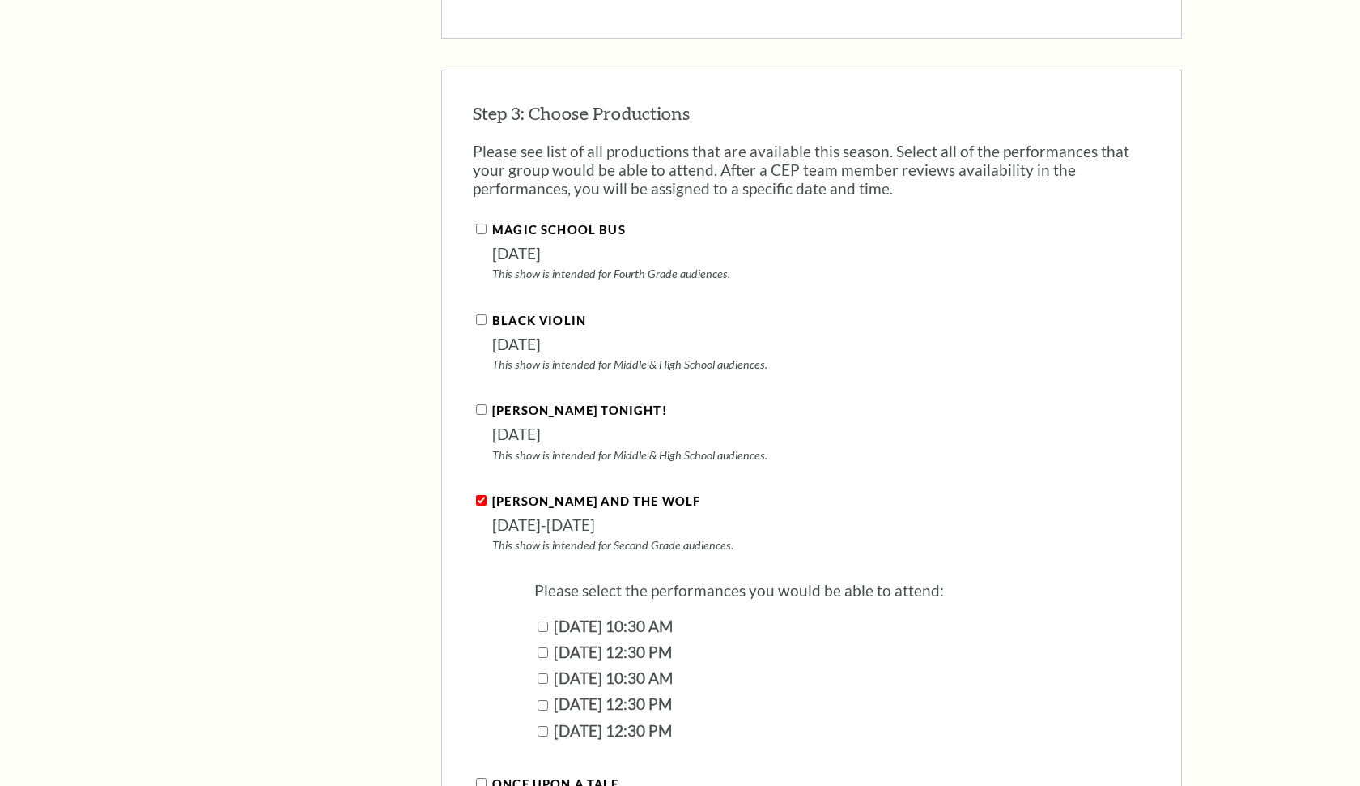
click at [1219, 402] on div "Search The Program Donate Now Student Matinees Broadway Bridges at [GEOGRAPHIC_…" at bounding box center [680, 276] width 1360 height 3855
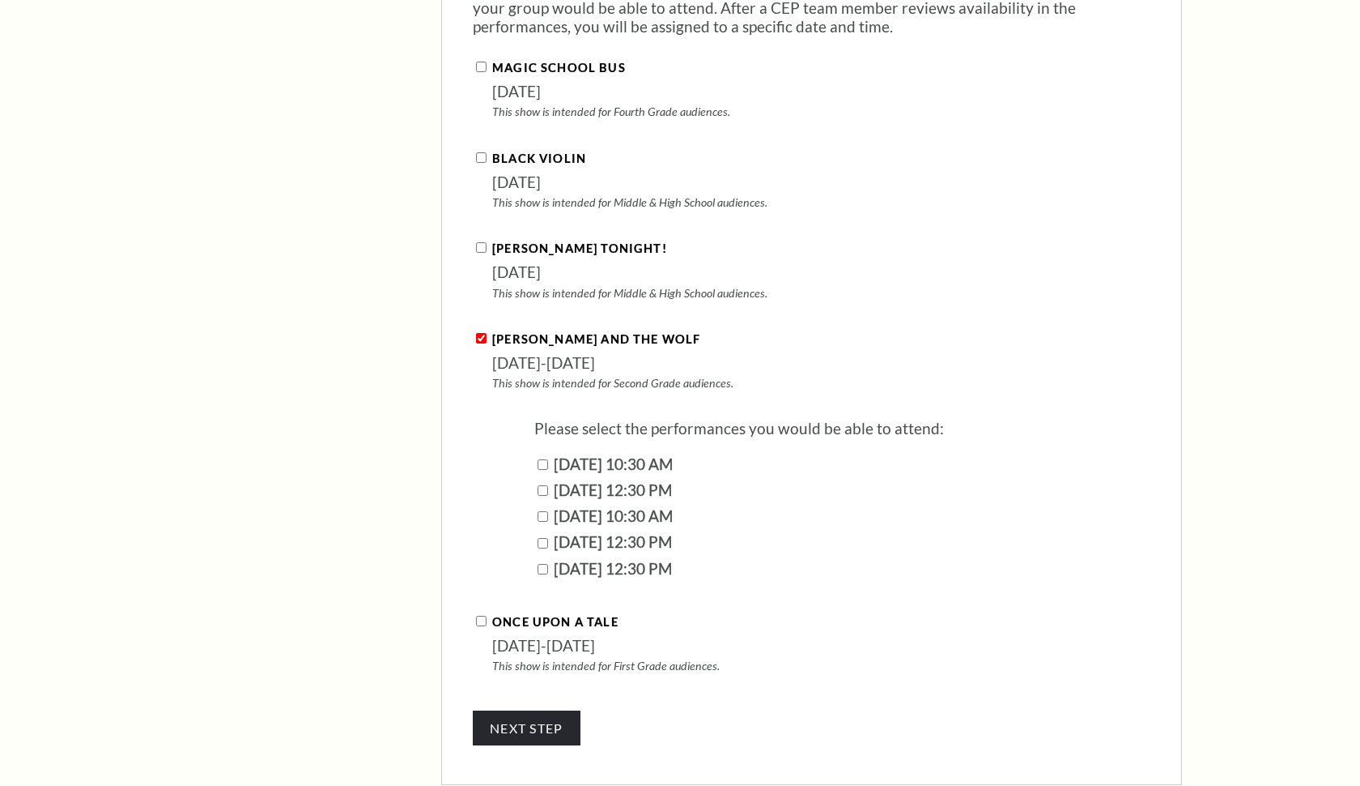
scroll to position [1836, 0]
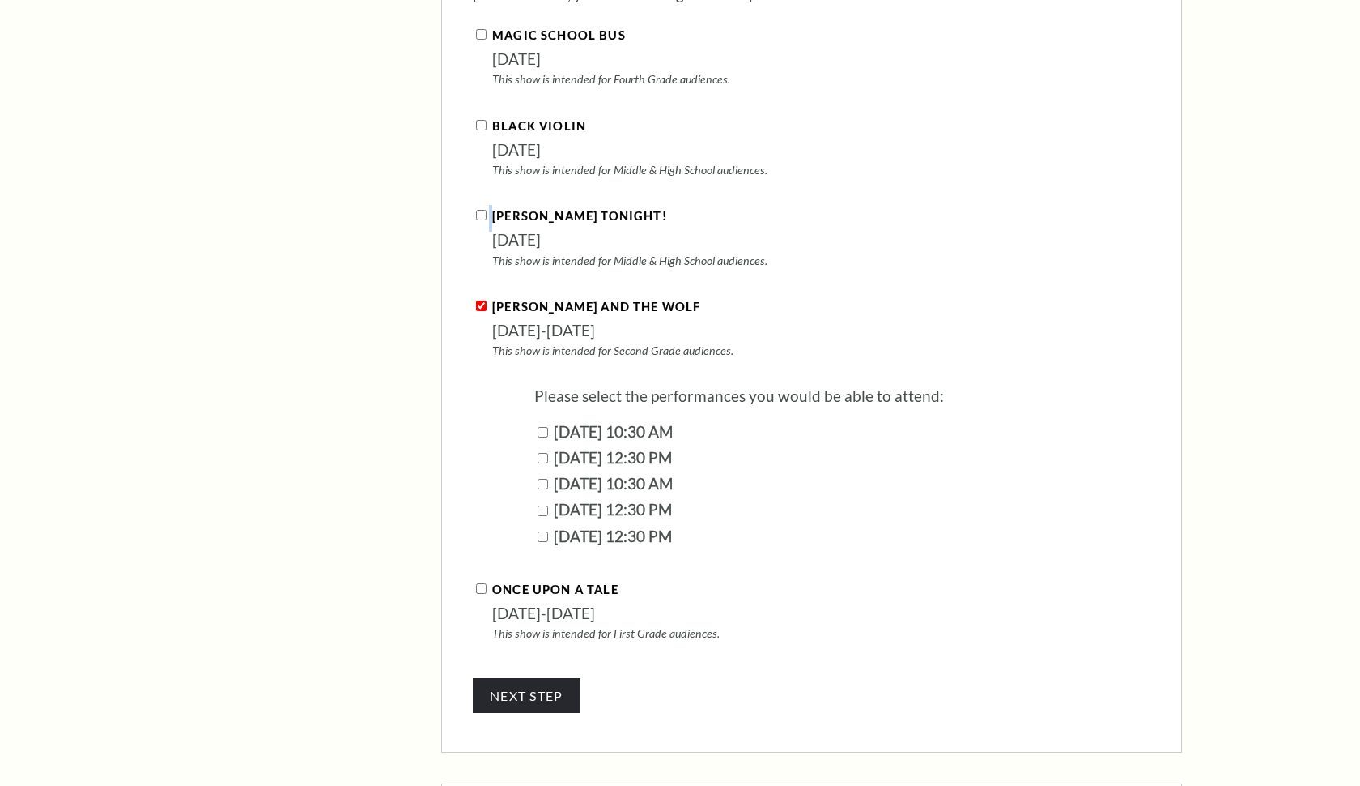
drag, startPoint x: 717, startPoint y: 139, endPoint x: 655, endPoint y: 109, distance: 68.5
click at [656, 110] on fieldset "Magic School Bus October 09, 2025 This show is intended for Fourth Grade audien…" at bounding box center [812, 348] width 678 height 645
click at [539, 479] on input "[DATE] 10:30 AM" at bounding box center [543, 484] width 11 height 11
checkbox input "true"
click at [551, 678] on button "NEXT STEP" at bounding box center [527, 695] width 108 height 35
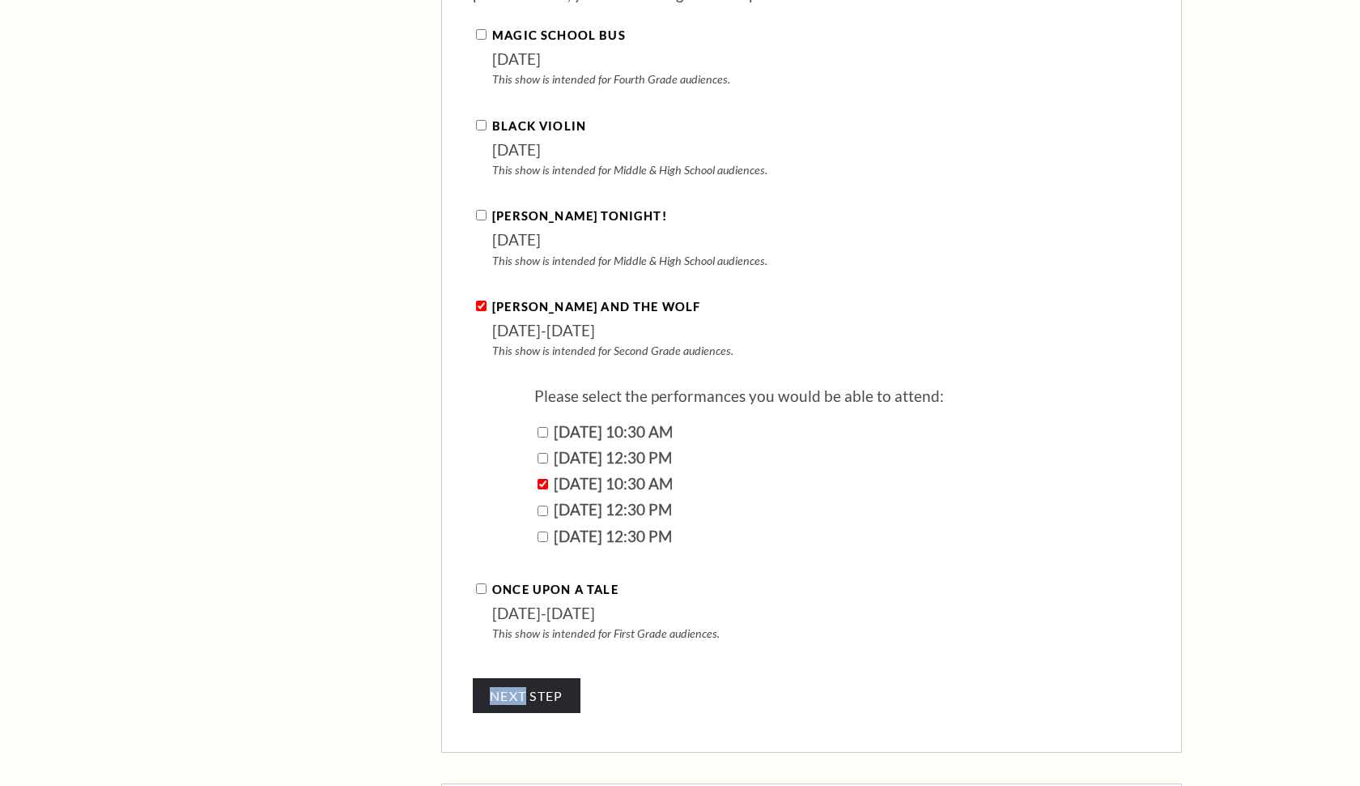
scroll to position [1786, 0]
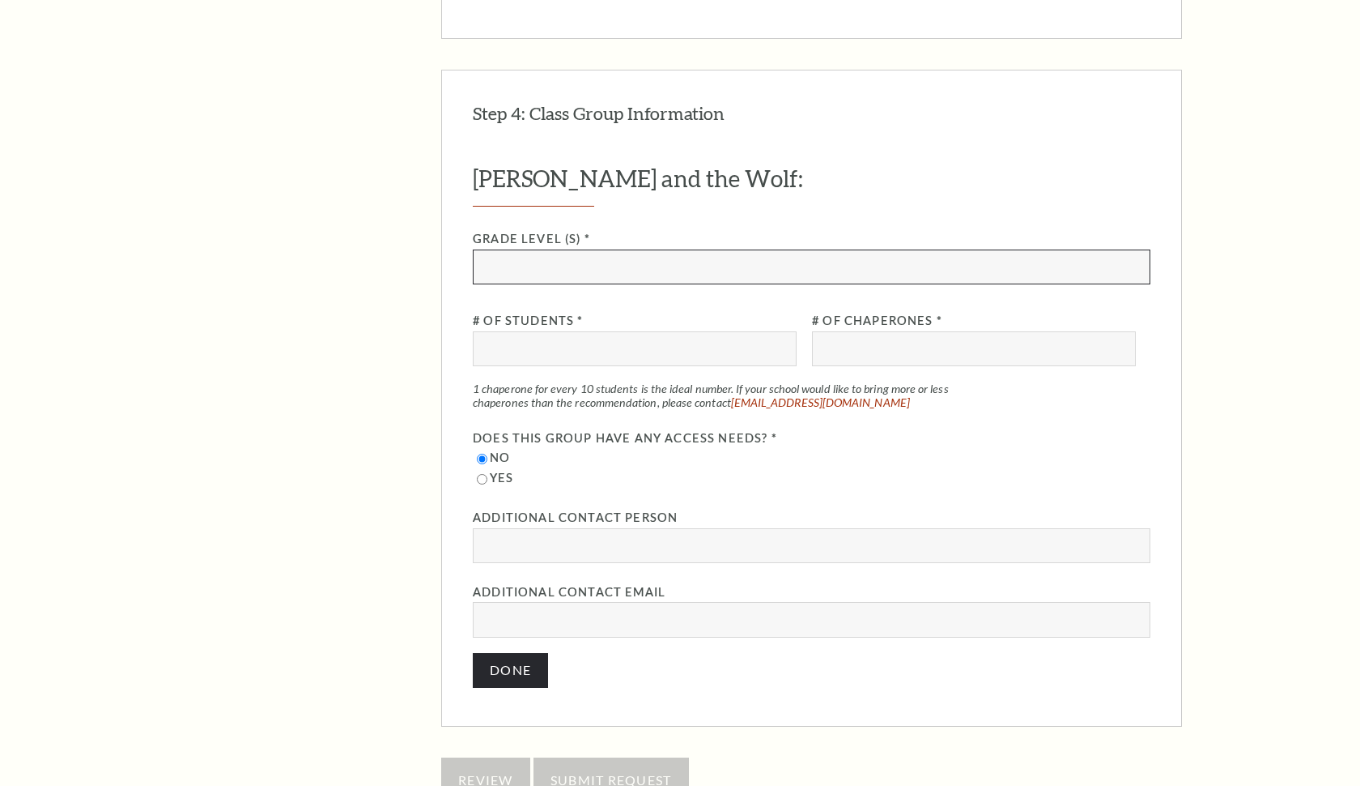
click at [587, 249] on input "text" at bounding box center [812, 266] width 678 height 35
type input "2"
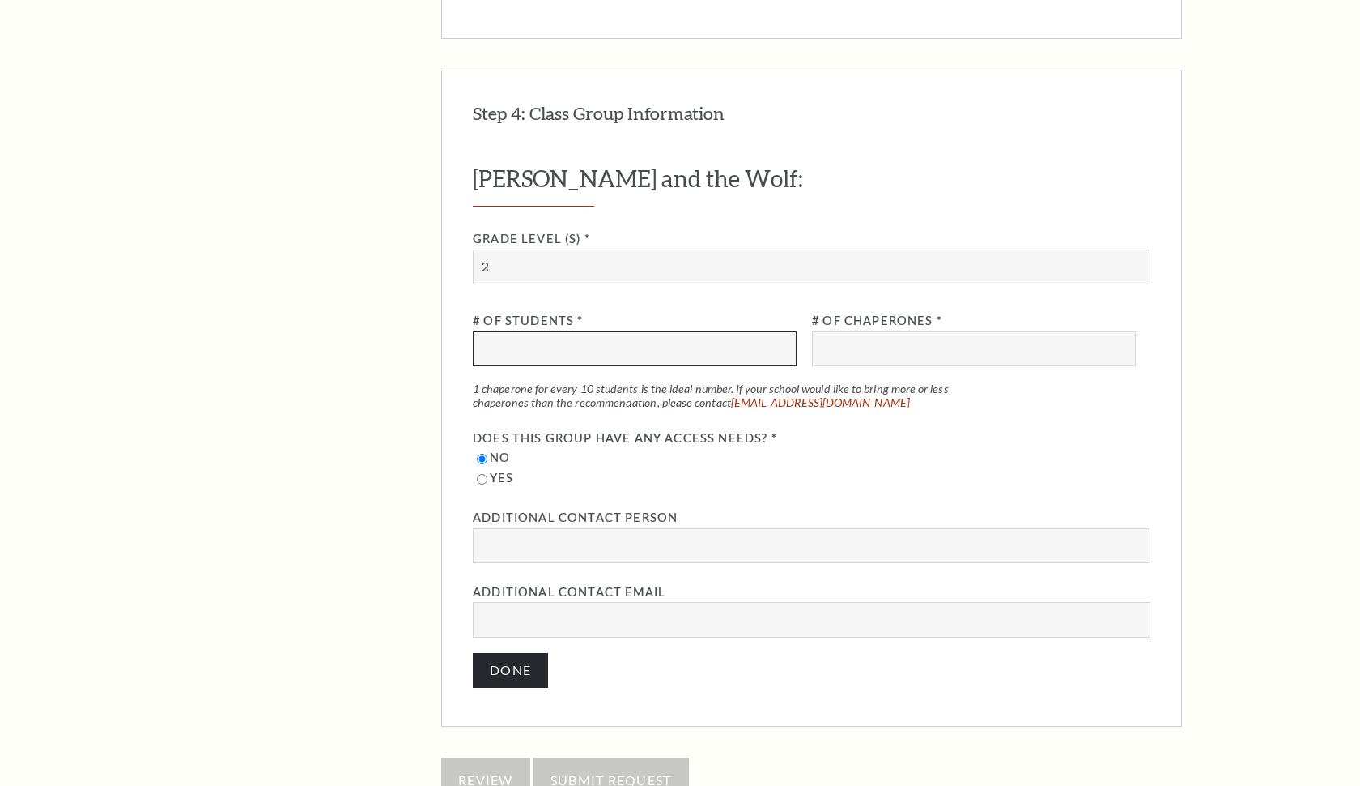
click at [587, 331] on input "number" at bounding box center [635, 348] width 324 height 35
click at [779, 331] on input "-1" at bounding box center [635, 348] width 324 height 35
click at [779, 331] on input "0" at bounding box center [635, 348] width 324 height 35
click at [779, 331] on input "1" at bounding box center [635, 348] width 324 height 35
click at [779, 331] on input "2" at bounding box center [635, 348] width 324 height 35
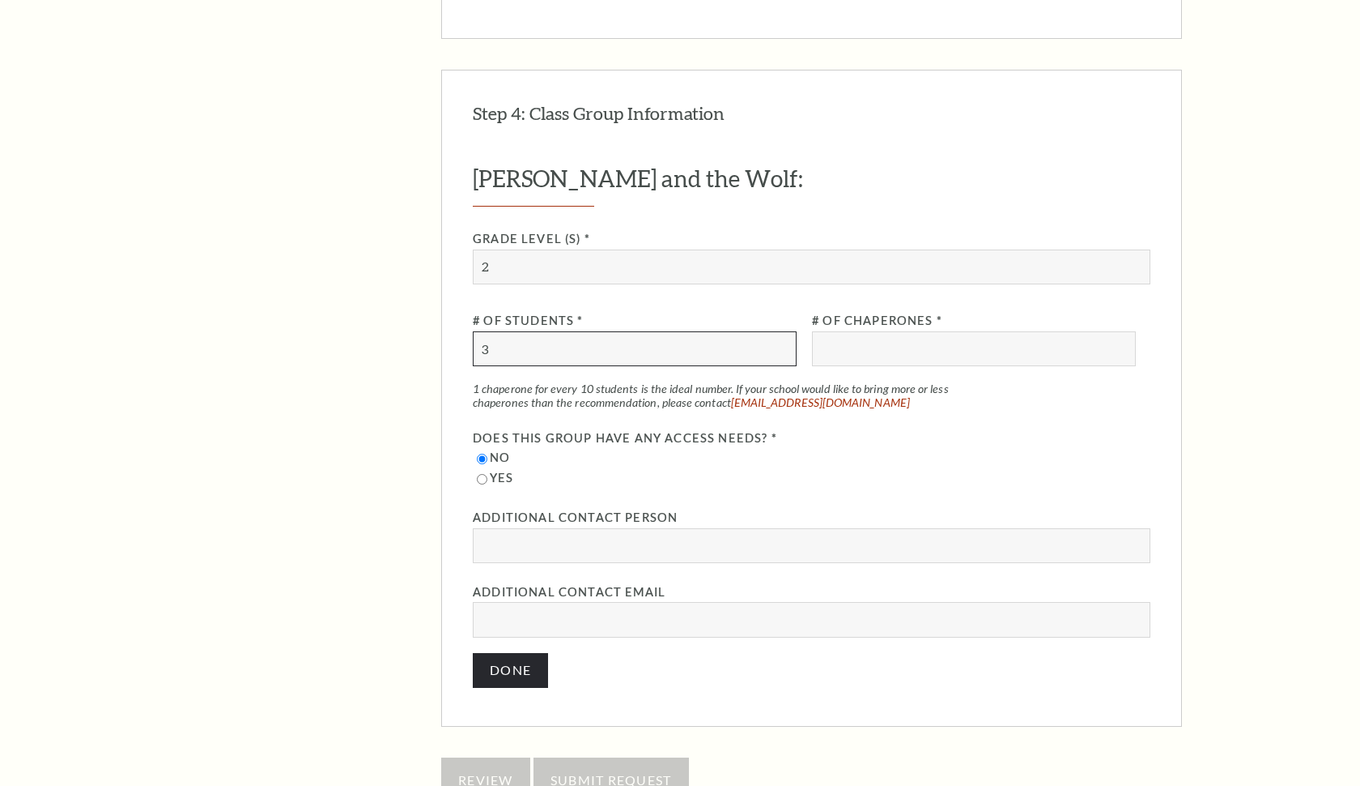
click at [779, 331] on input "3" at bounding box center [635, 348] width 324 height 35
click at [779, 331] on input "4" at bounding box center [635, 348] width 324 height 35
click at [779, 331] on input "5" at bounding box center [635, 348] width 324 height 35
click at [779, 331] on input "6" at bounding box center [635, 348] width 324 height 35
click at [779, 331] on input "7" at bounding box center [635, 348] width 324 height 35
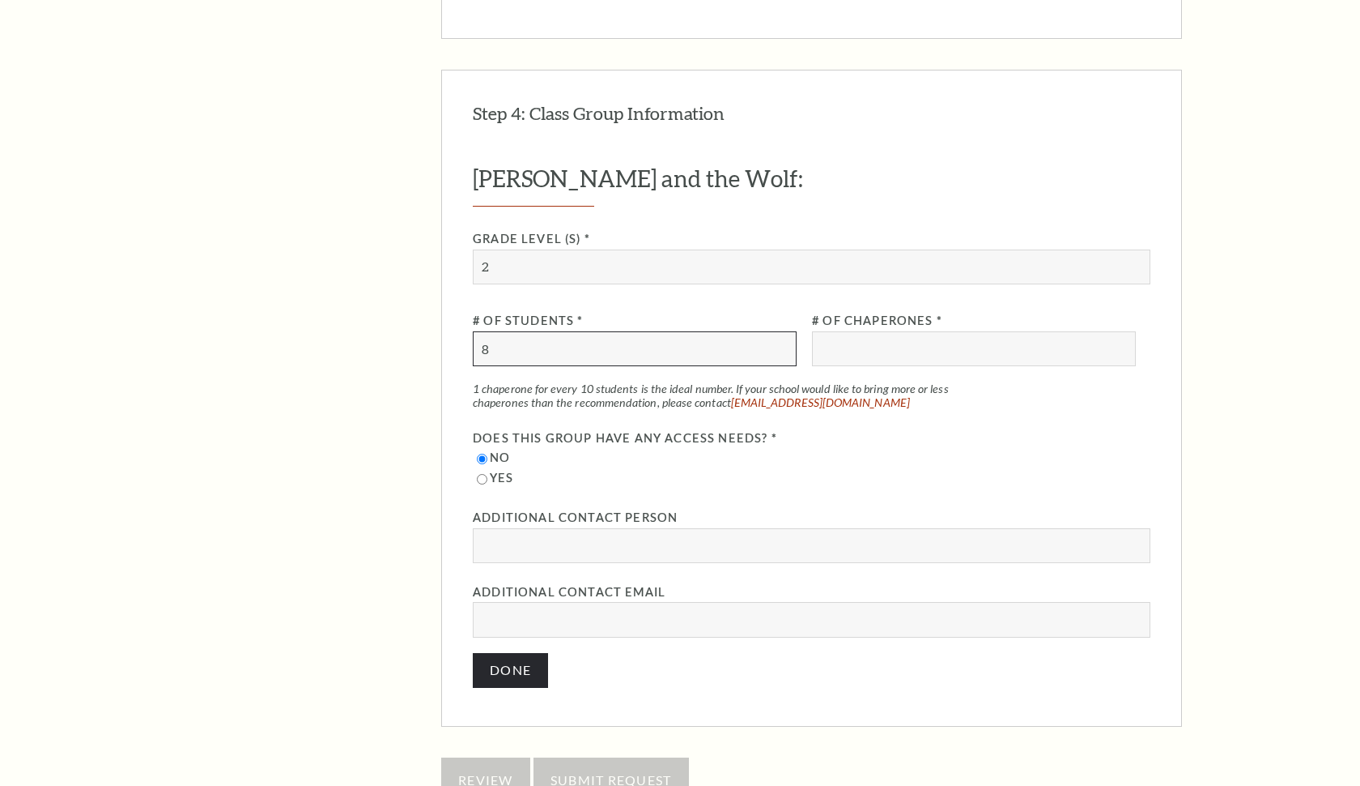
click at [779, 331] on input "8" at bounding box center [635, 348] width 324 height 35
click at [779, 331] on input "21" at bounding box center [635, 348] width 324 height 35
click at [779, 331] on input "35" at bounding box center [635, 348] width 324 height 35
click at [779, 331] on input "36" at bounding box center [635, 348] width 324 height 35
click at [779, 331] on input "37" at bounding box center [635, 348] width 324 height 35
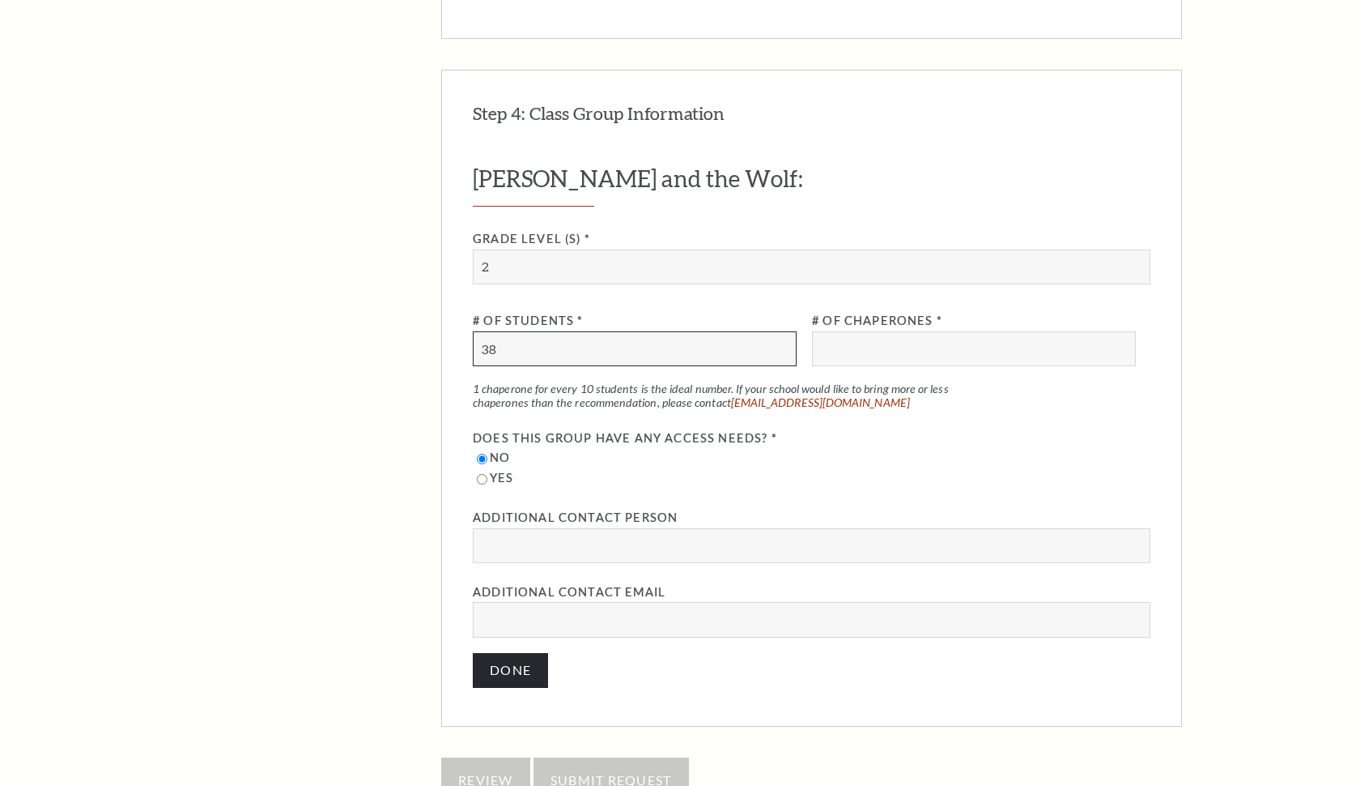
click at [779, 331] on input "38" at bounding box center [635, 348] width 324 height 35
click at [779, 331] on input "39" at bounding box center [635, 348] width 324 height 35
click at [779, 331] on input "40" at bounding box center [635, 348] width 324 height 35
click at [779, 331] on input "41" at bounding box center [635, 348] width 324 height 35
click at [779, 331] on input "42" at bounding box center [635, 348] width 324 height 35
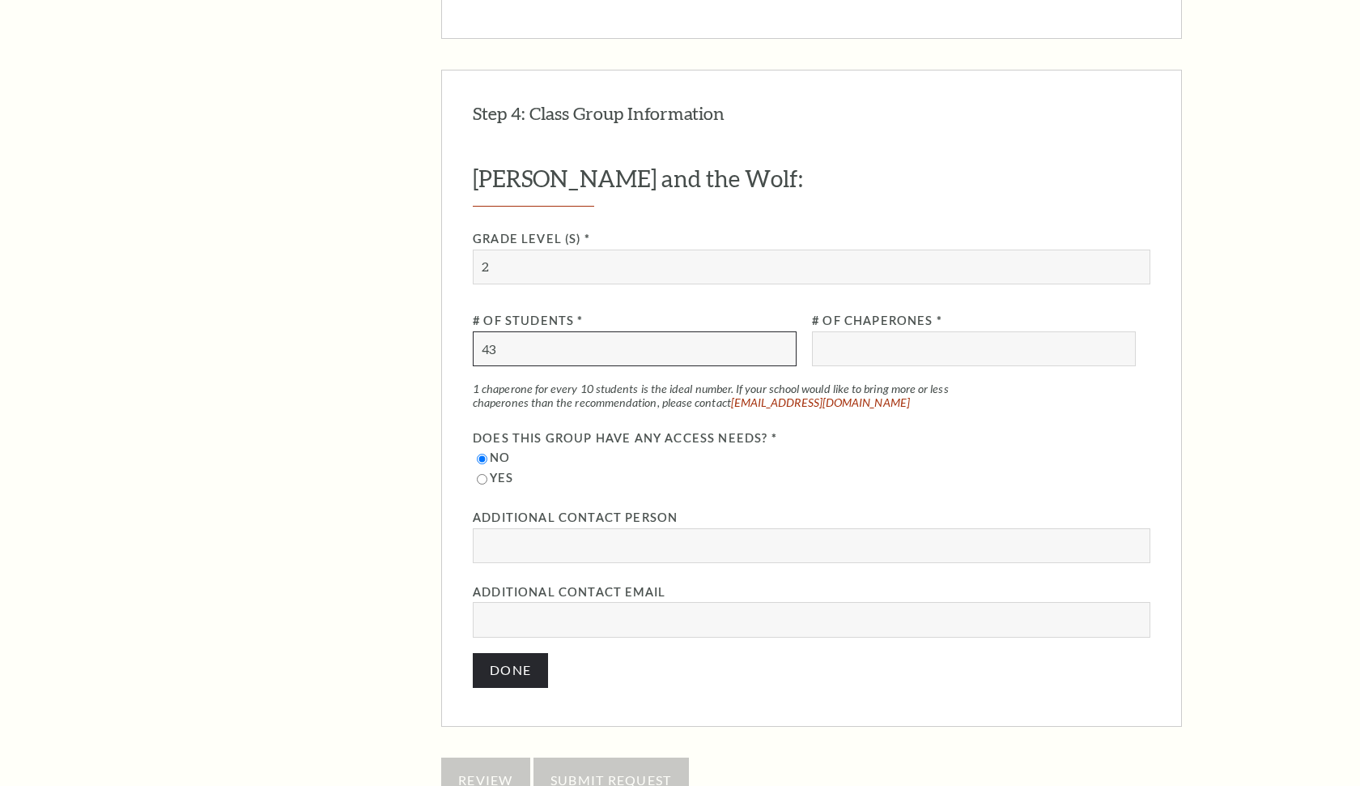
click at [779, 331] on input "43" at bounding box center [635, 348] width 324 height 35
click at [779, 331] on input "44" at bounding box center [635, 348] width 324 height 35
click at [779, 331] on input "45" at bounding box center [635, 348] width 324 height 35
click at [779, 331] on input "46" at bounding box center [635, 348] width 324 height 35
click at [779, 331] on input "47" at bounding box center [635, 348] width 324 height 35
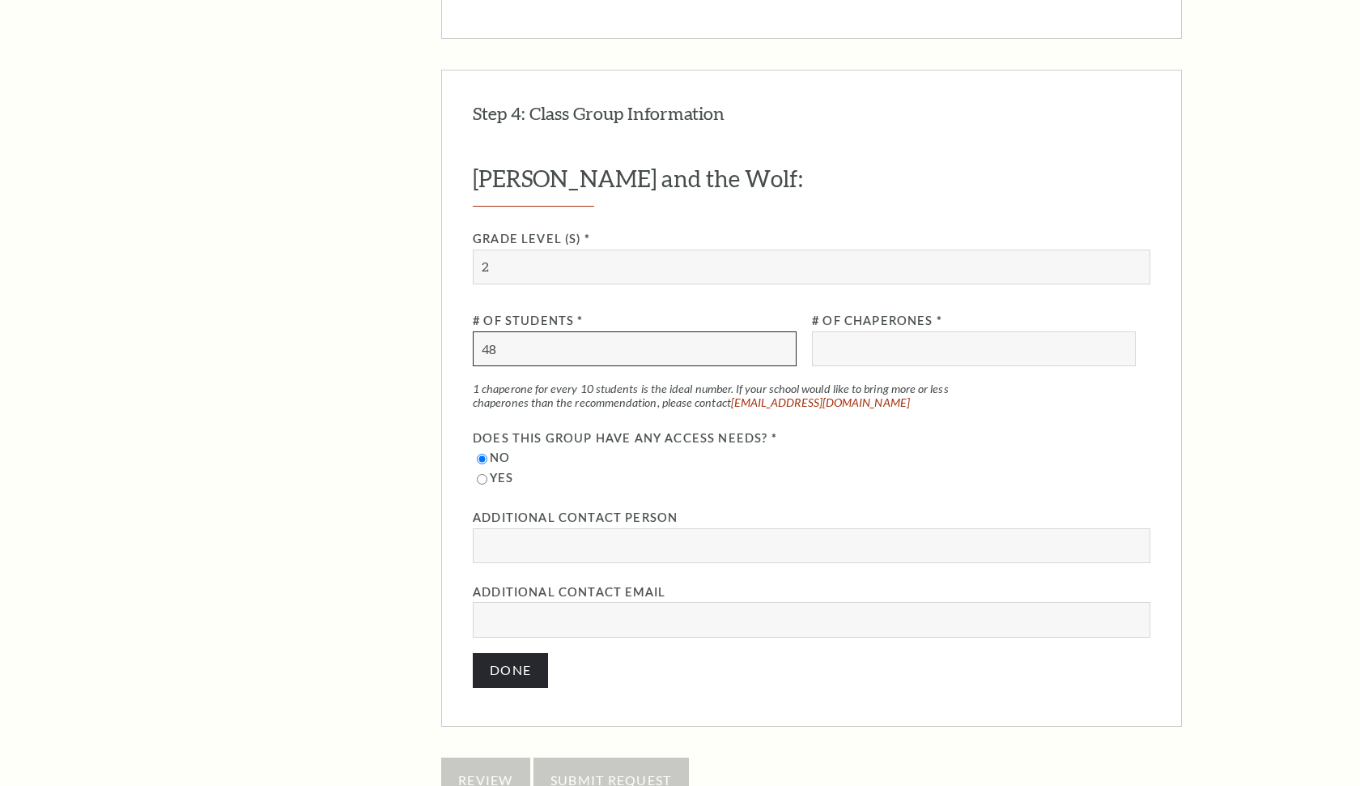
click at [779, 331] on input "48" at bounding box center [635, 348] width 324 height 35
click at [779, 331] on input "49" at bounding box center [635, 348] width 324 height 35
click at [779, 331] on input "50" at bounding box center [635, 348] width 324 height 35
click at [779, 331] on input "51" at bounding box center [635, 348] width 324 height 35
click at [779, 331] on input "52" at bounding box center [635, 348] width 324 height 35
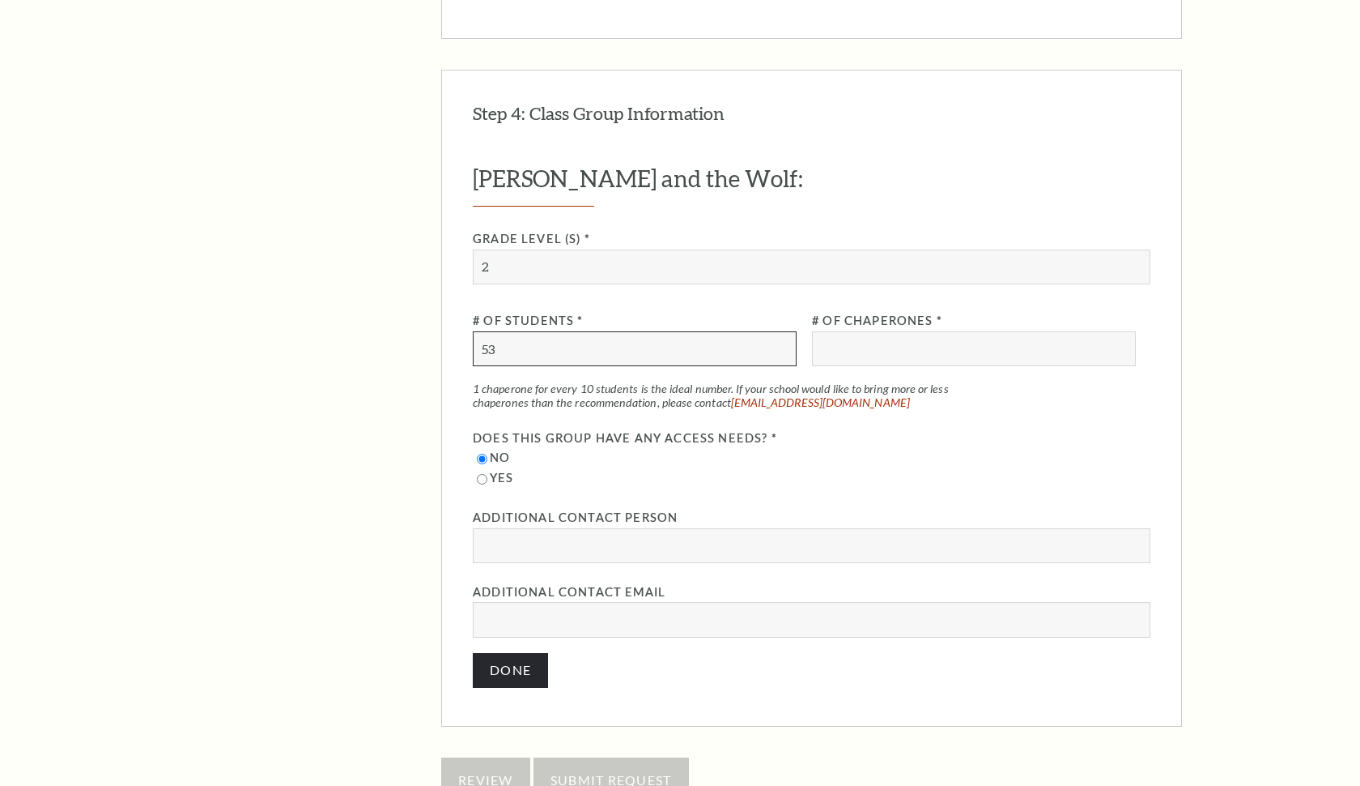
click at [779, 331] on input "53" at bounding box center [635, 348] width 324 height 35
click at [779, 331] on input "54" at bounding box center [635, 348] width 324 height 35
click at [779, 331] on input "55" at bounding box center [635, 348] width 324 height 35
click at [779, 331] on input "56" at bounding box center [635, 348] width 324 height 35
click at [779, 331] on input "57" at bounding box center [635, 348] width 324 height 35
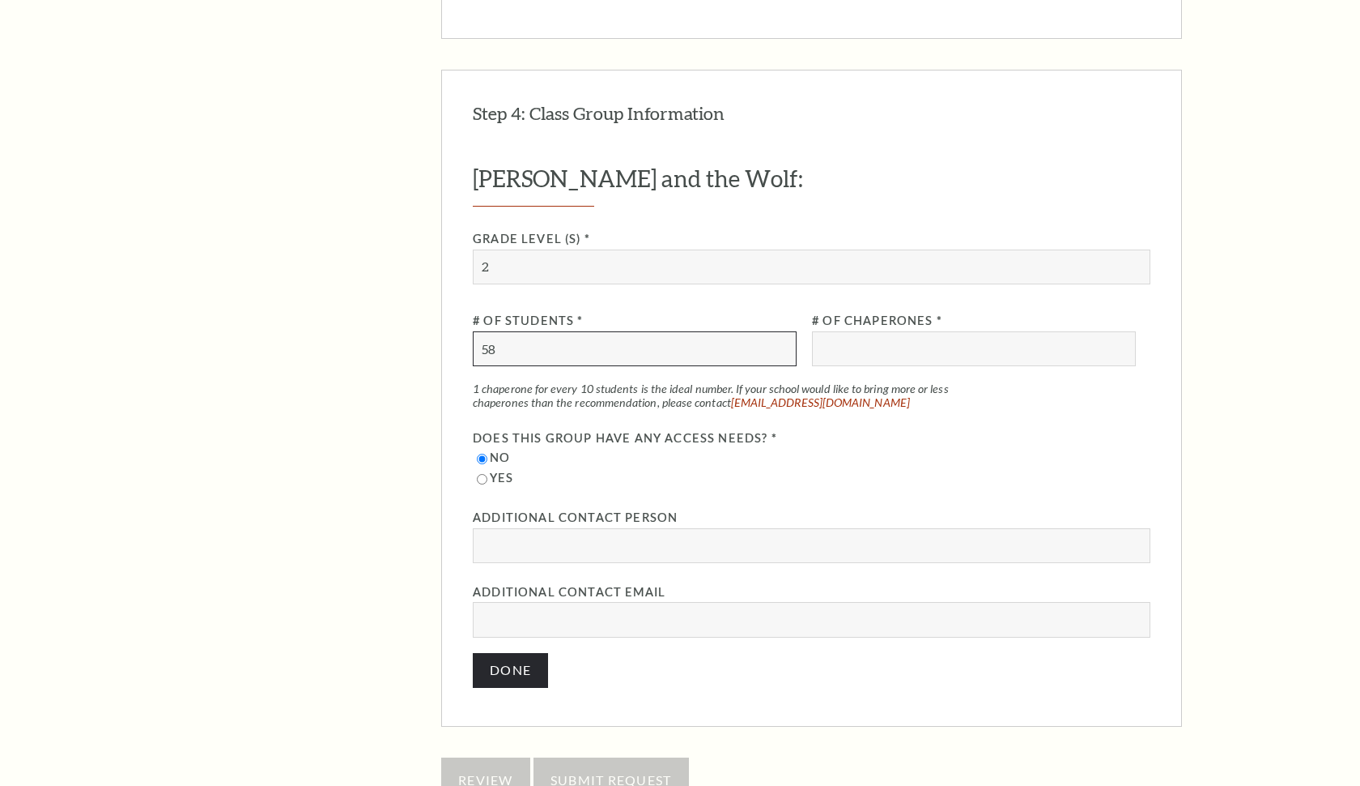
click at [779, 331] on input "58" at bounding box center [635, 348] width 324 height 35
click at [779, 331] on input "59" at bounding box center [635, 348] width 324 height 35
click at [779, 331] on input "60" at bounding box center [635, 348] width 324 height 35
click at [779, 331] on input "61" at bounding box center [635, 348] width 324 height 35
click at [779, 331] on input "62" at bounding box center [635, 348] width 324 height 35
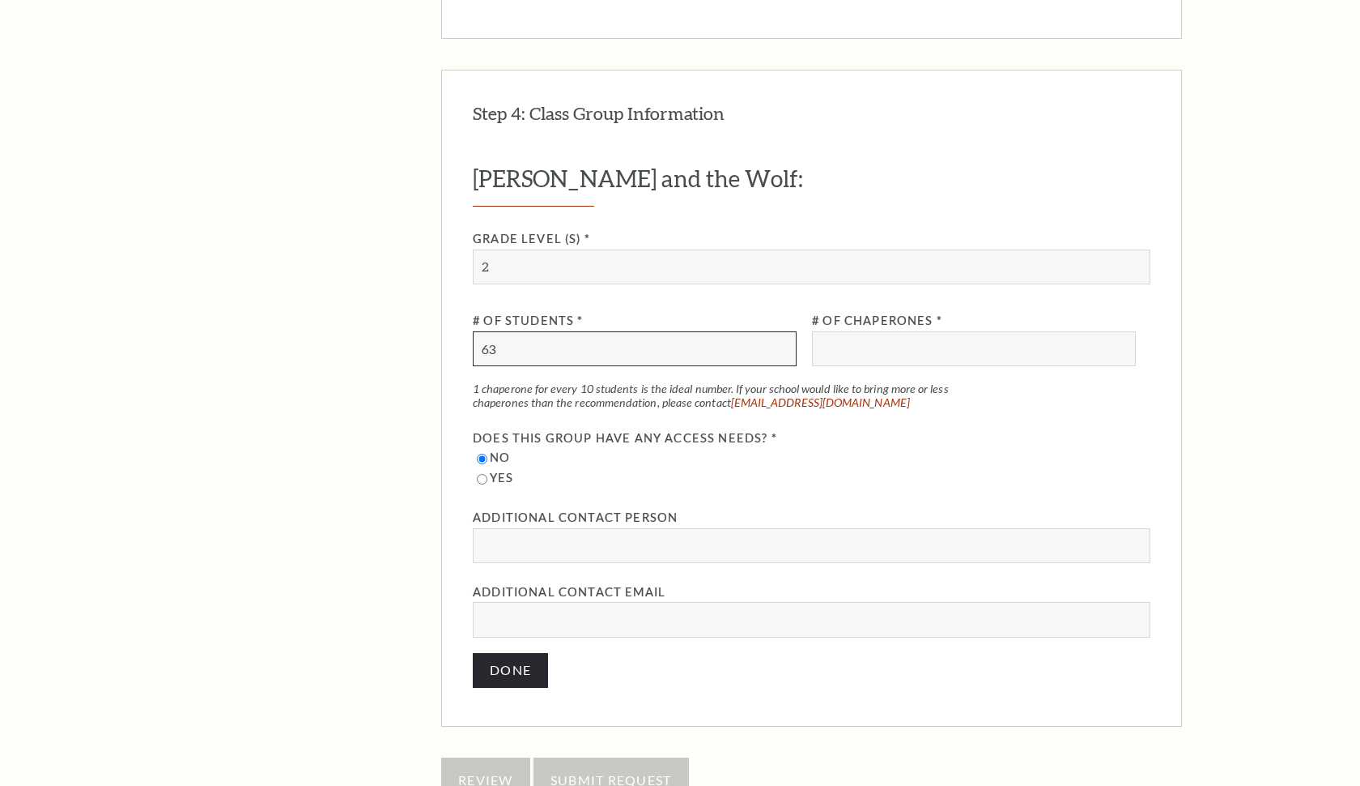
click at [779, 331] on input "63" at bounding box center [635, 348] width 324 height 35
click at [779, 331] on input "64" at bounding box center [635, 348] width 324 height 35
click at [779, 331] on input "65" at bounding box center [635, 348] width 324 height 35
click at [779, 331] on input "66" at bounding box center [635, 348] width 324 height 35
click at [779, 331] on input "67" at bounding box center [635, 348] width 324 height 35
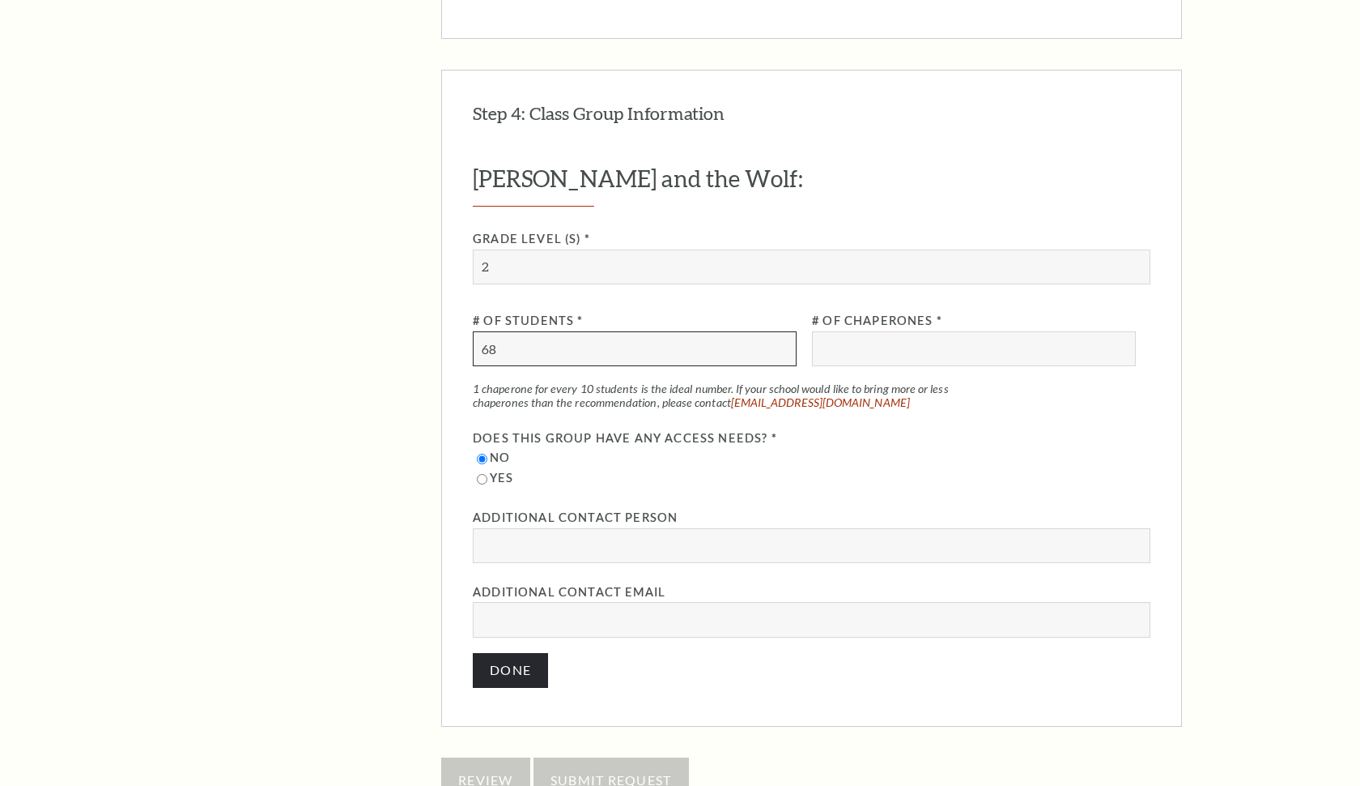
click at [779, 331] on input "68" at bounding box center [635, 348] width 324 height 35
click at [779, 331] on input "69" at bounding box center [635, 348] width 324 height 35
click at [779, 331] on input "70" at bounding box center [635, 348] width 324 height 35
click at [779, 331] on input "71" at bounding box center [635, 348] width 324 height 35
click at [779, 331] on input "72" at bounding box center [635, 348] width 324 height 35
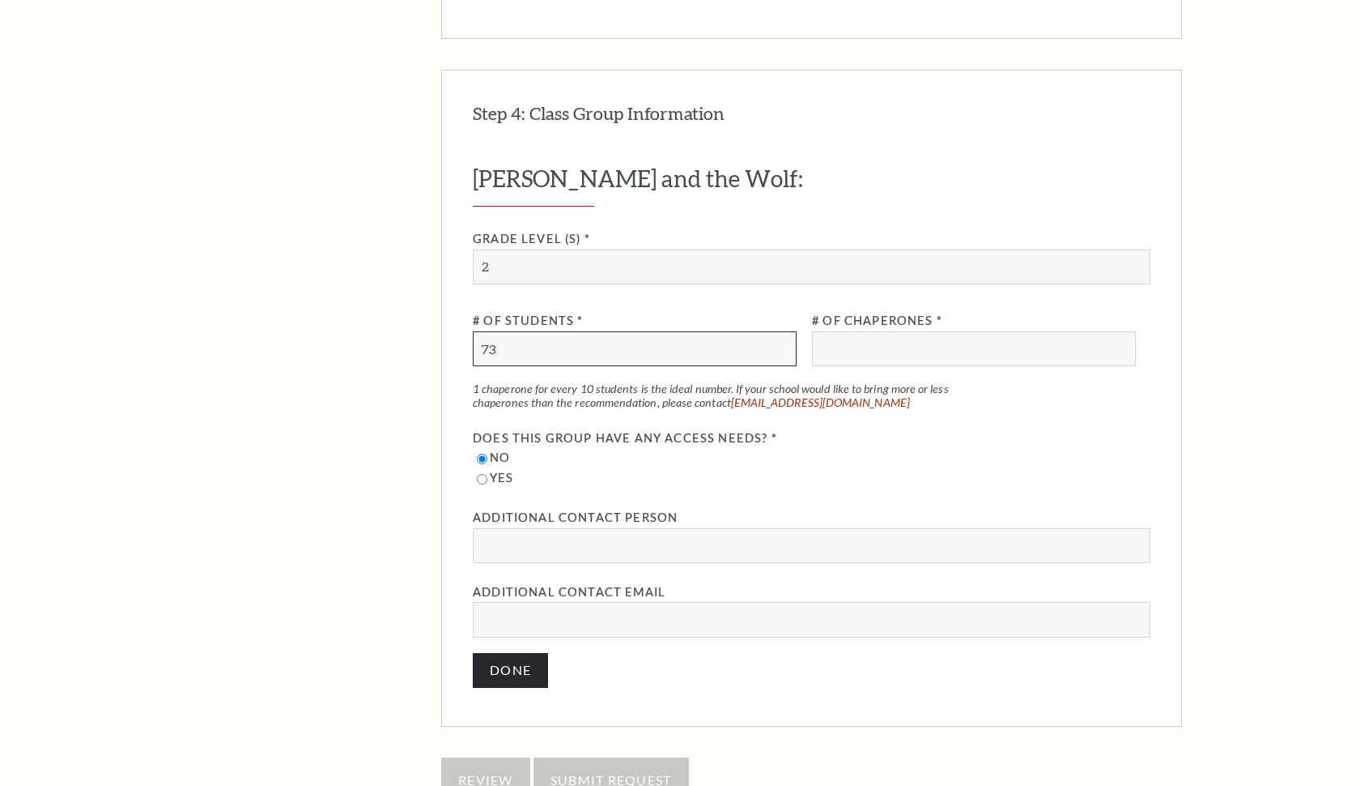
click at [779, 331] on input "73" at bounding box center [635, 348] width 324 height 35
click at [779, 331] on input "74" at bounding box center [635, 348] width 324 height 35
click at [779, 331] on input "75" at bounding box center [635, 348] width 324 height 35
click at [779, 331] on input "76" at bounding box center [635, 348] width 324 height 35
click at [779, 331] on input "77" at bounding box center [635, 348] width 324 height 35
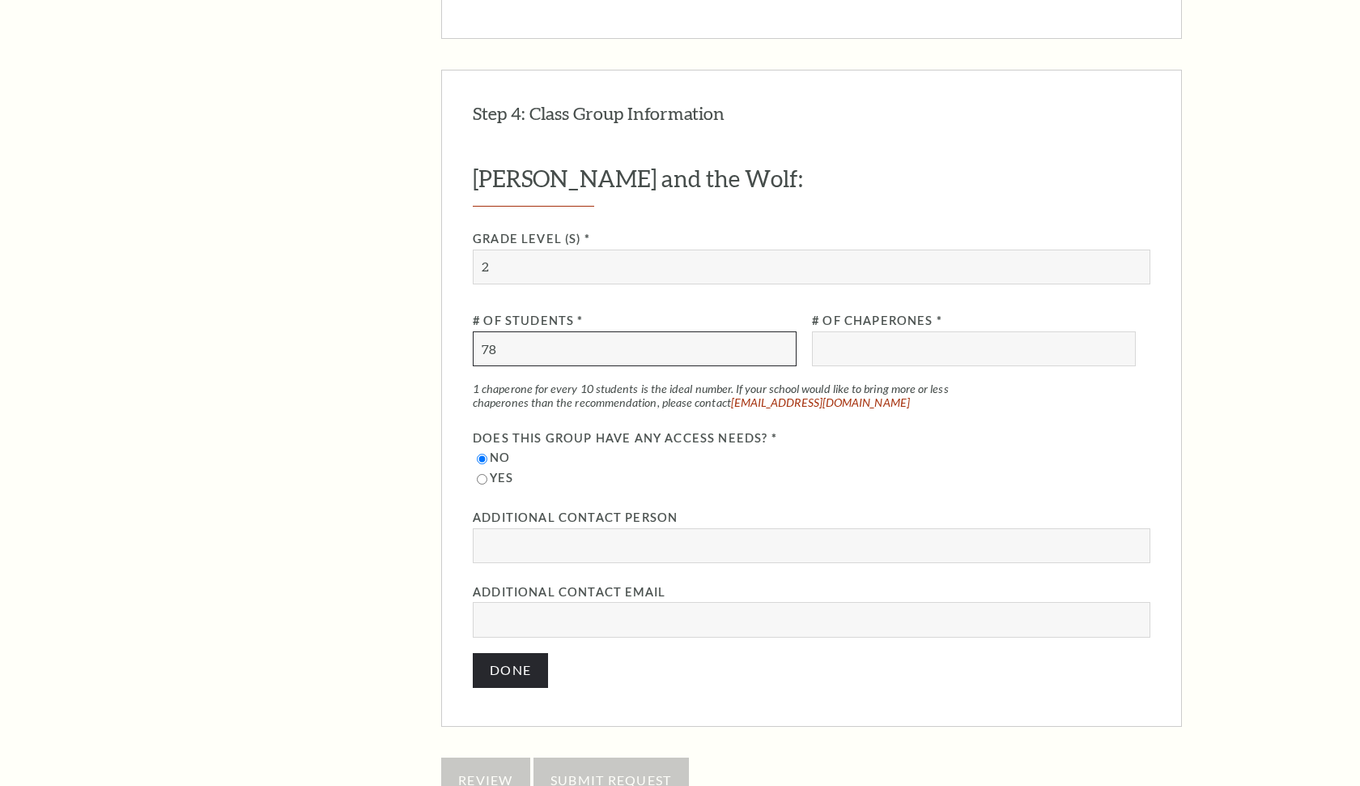
click at [779, 331] on input "78" at bounding box center [635, 348] width 324 height 35
click at [779, 331] on input "79" at bounding box center [635, 348] width 324 height 35
click at [779, 331] on input "80" at bounding box center [635, 348] width 324 height 35
click at [779, 331] on input "81" at bounding box center [635, 348] width 324 height 35
click at [779, 331] on input "82" at bounding box center [635, 348] width 324 height 35
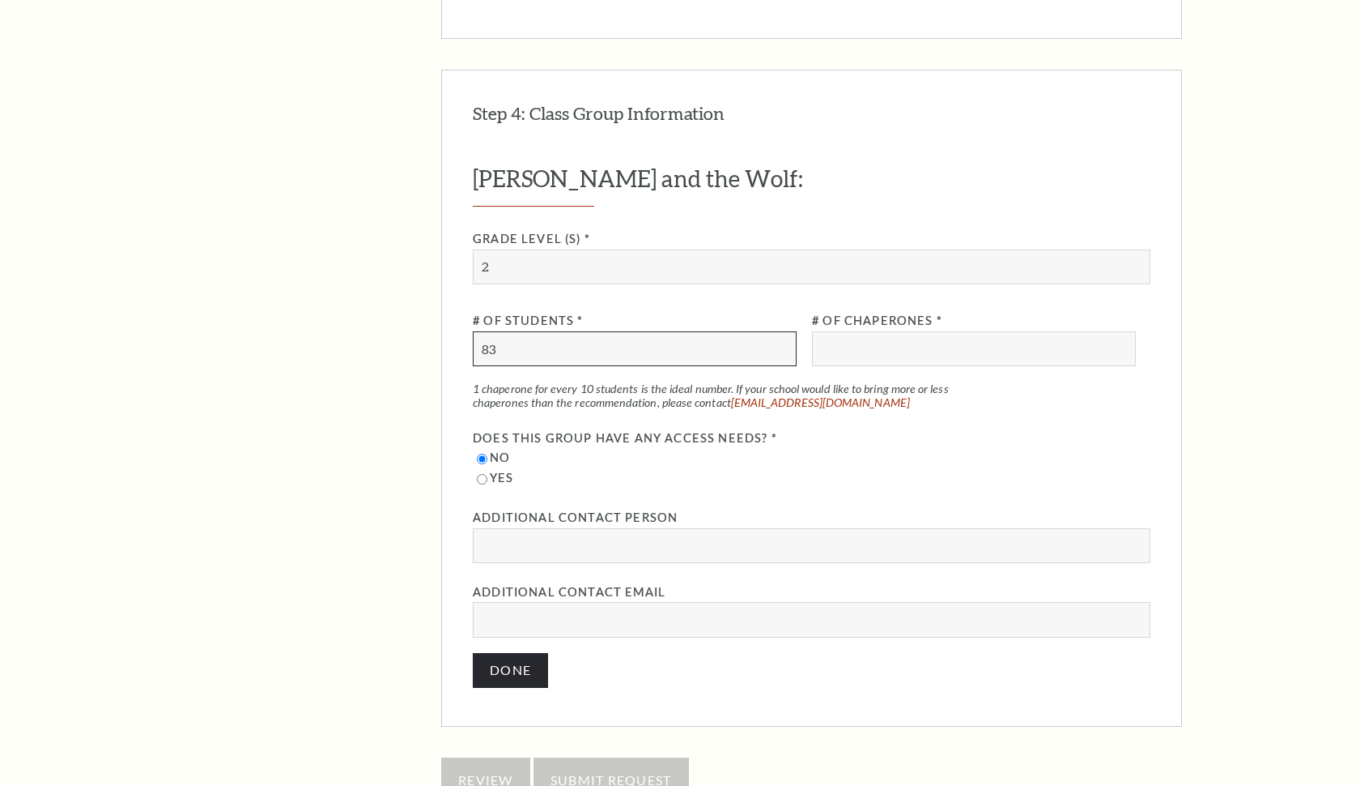
click at [779, 331] on input "83" at bounding box center [635, 348] width 324 height 35
click at [779, 331] on input "84" at bounding box center [635, 348] width 324 height 35
click at [779, 331] on input "85" at bounding box center [635, 348] width 324 height 35
click at [779, 331] on input "86" at bounding box center [635, 348] width 324 height 35
click at [779, 331] on input "87" at bounding box center [635, 348] width 324 height 35
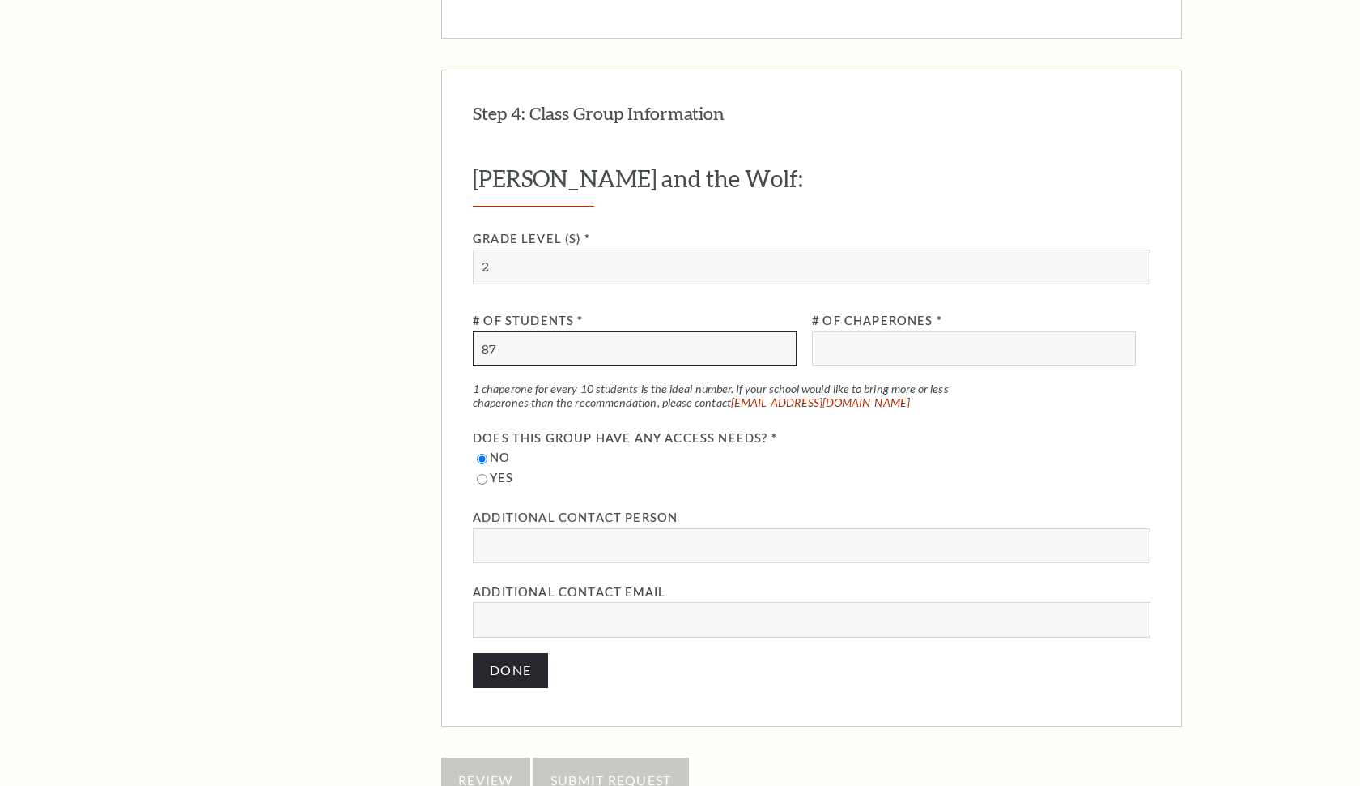
type input "88"
click at [779, 331] on input "88" at bounding box center [635, 348] width 324 height 35
click at [880, 331] on input "number" at bounding box center [974, 348] width 324 height 35
click at [1122, 331] on input "1" at bounding box center [974, 348] width 324 height 35
click at [1122, 331] on input "2" at bounding box center [974, 348] width 324 height 35
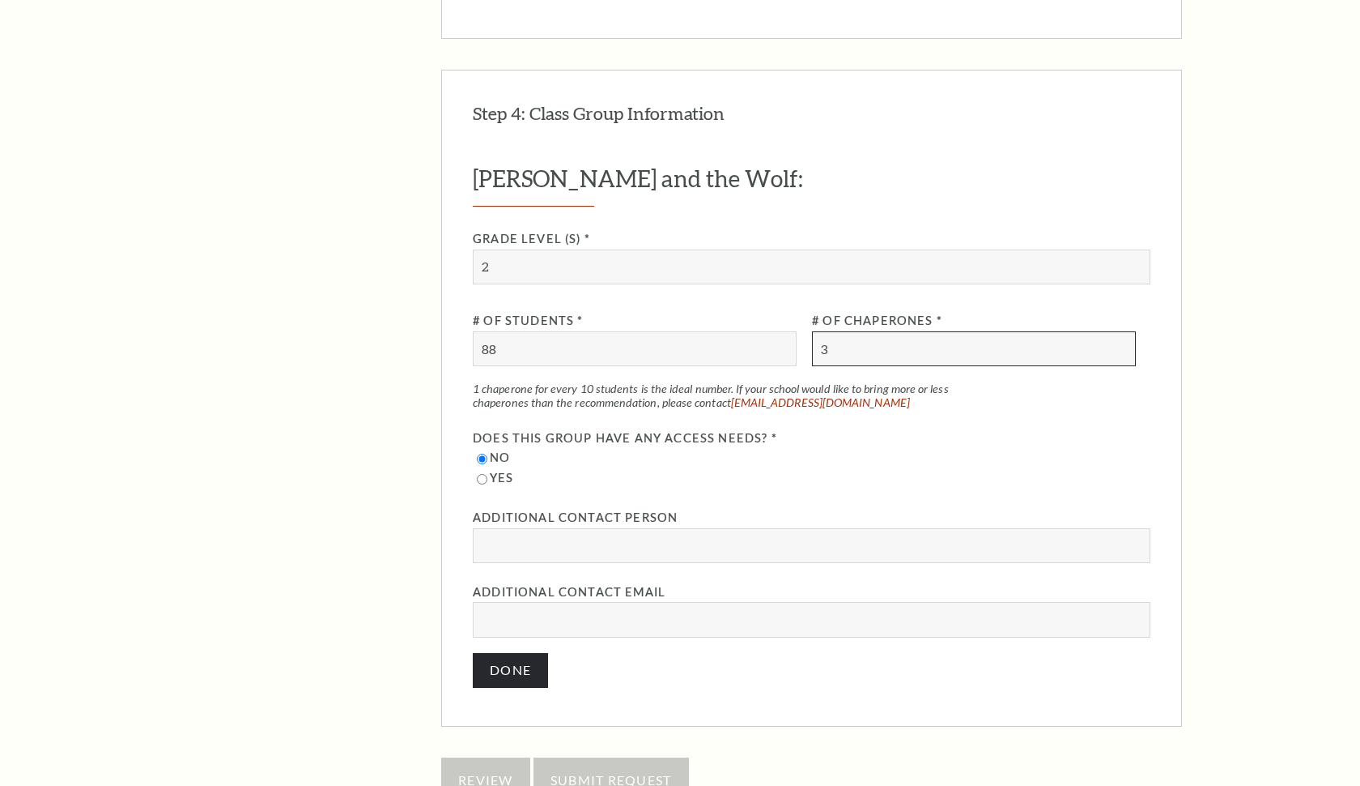
click at [1122, 331] on input "3" at bounding box center [974, 348] width 324 height 35
click at [1122, 331] on input "4" at bounding box center [974, 348] width 324 height 35
type input "5"
click at [1122, 331] on input "5" at bounding box center [974, 348] width 324 height 35
click at [985, 448] on label "No" at bounding box center [812, 458] width 678 height 20
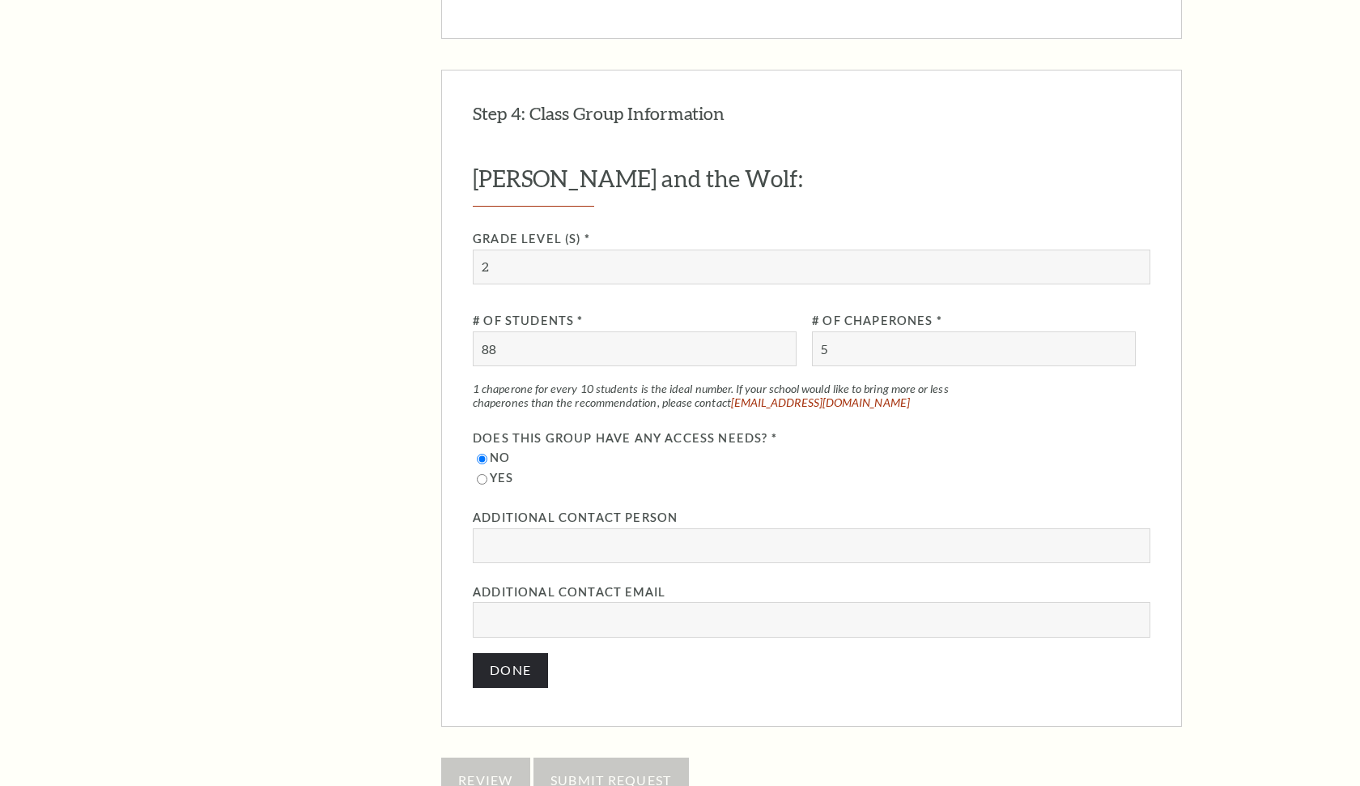
click at [488, 453] on input "No" at bounding box center [482, 458] width 11 height 11
click at [783, 528] on input "text" at bounding box center [812, 545] width 678 height 35
type input "Amanda Shumway"
click at [693, 602] on input "email" at bounding box center [812, 619] width 678 height 35
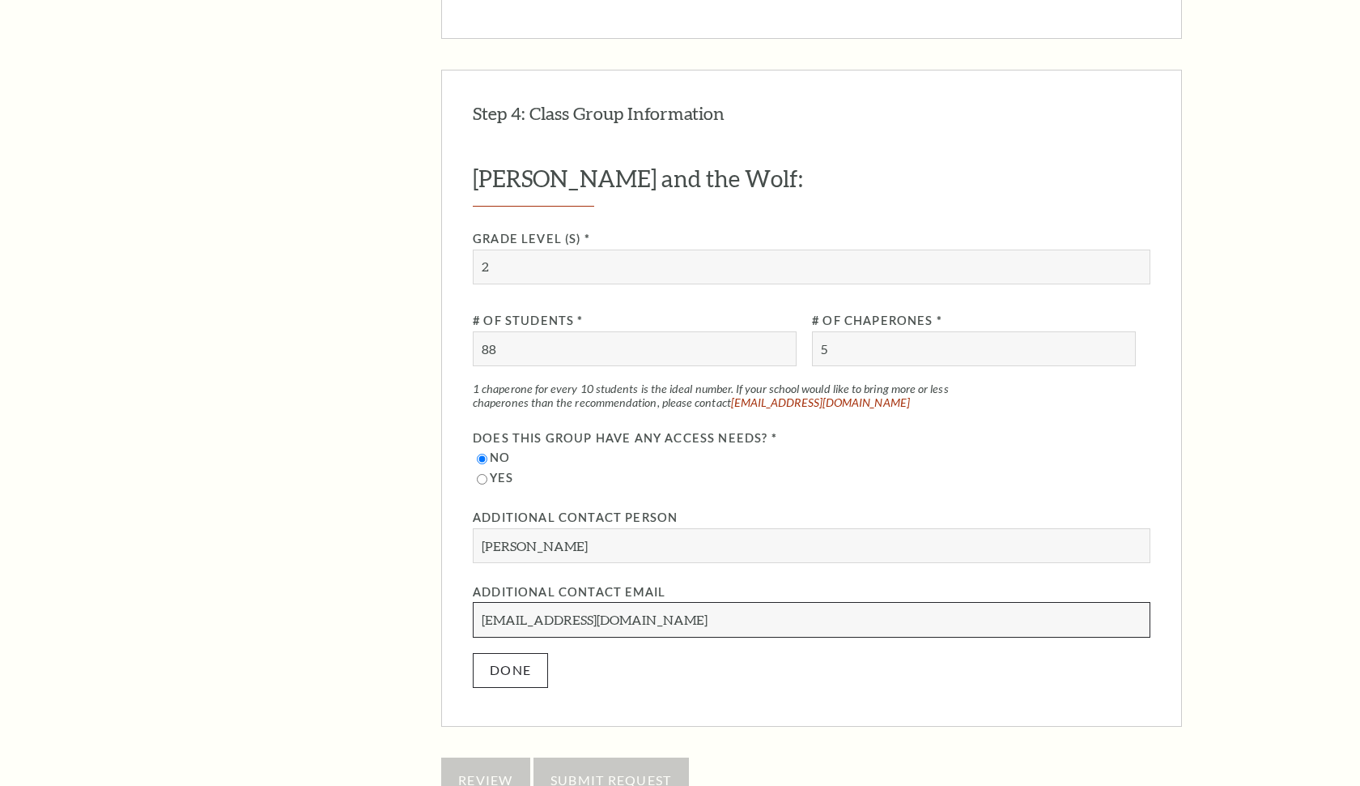
type input "ashumway@azleisd.net"
click at [511, 653] on button "Done" at bounding box center [510, 670] width 75 height 35
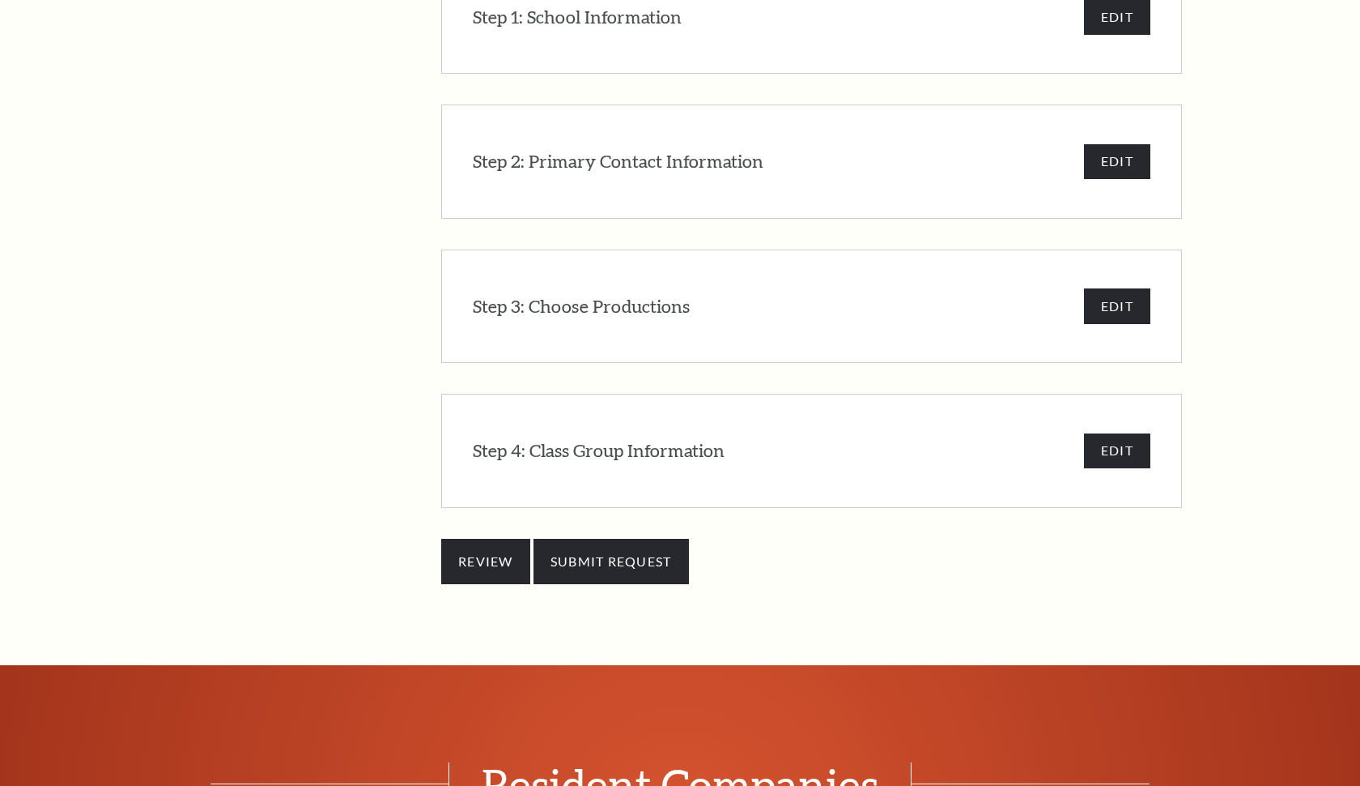
scroll to position [1494, 0]
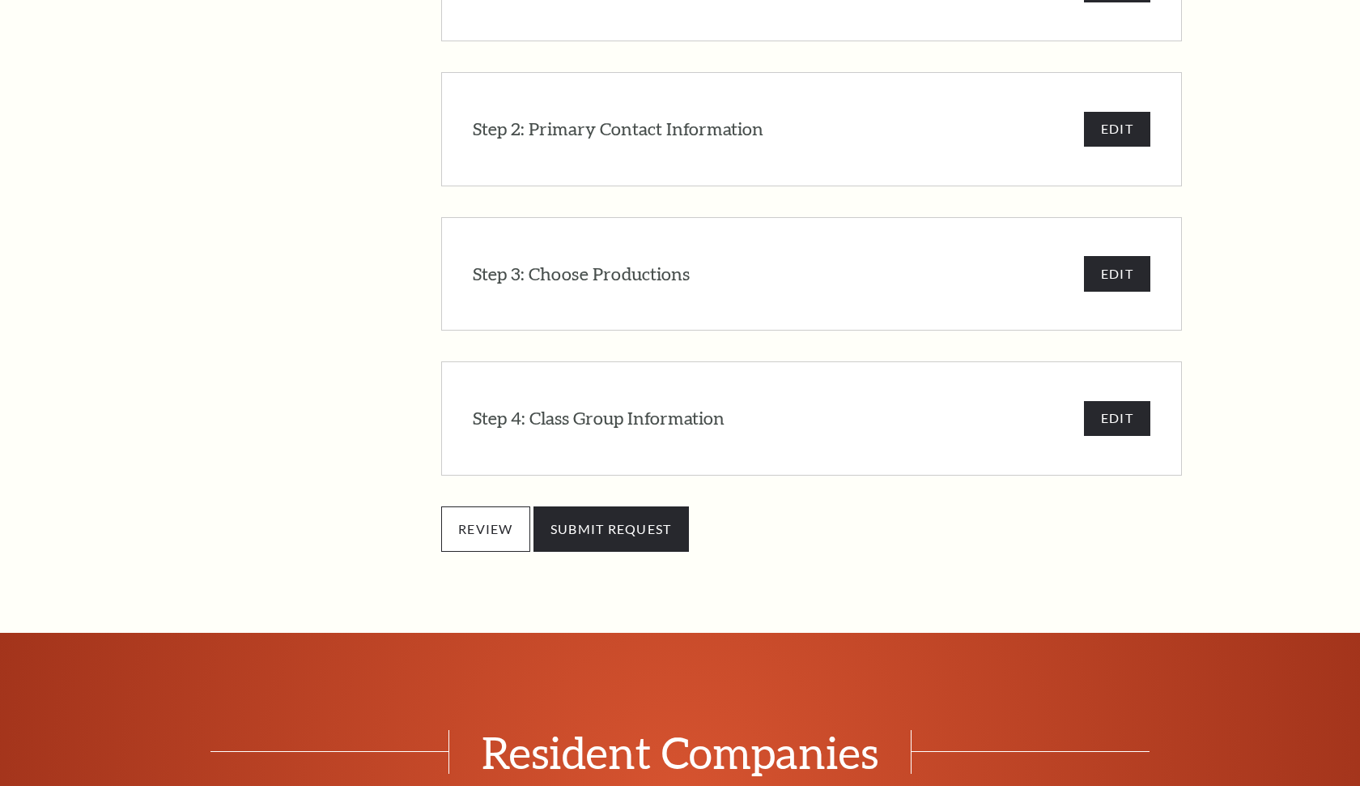
click at [482, 506] on input "REVIEW" at bounding box center [485, 528] width 89 height 45
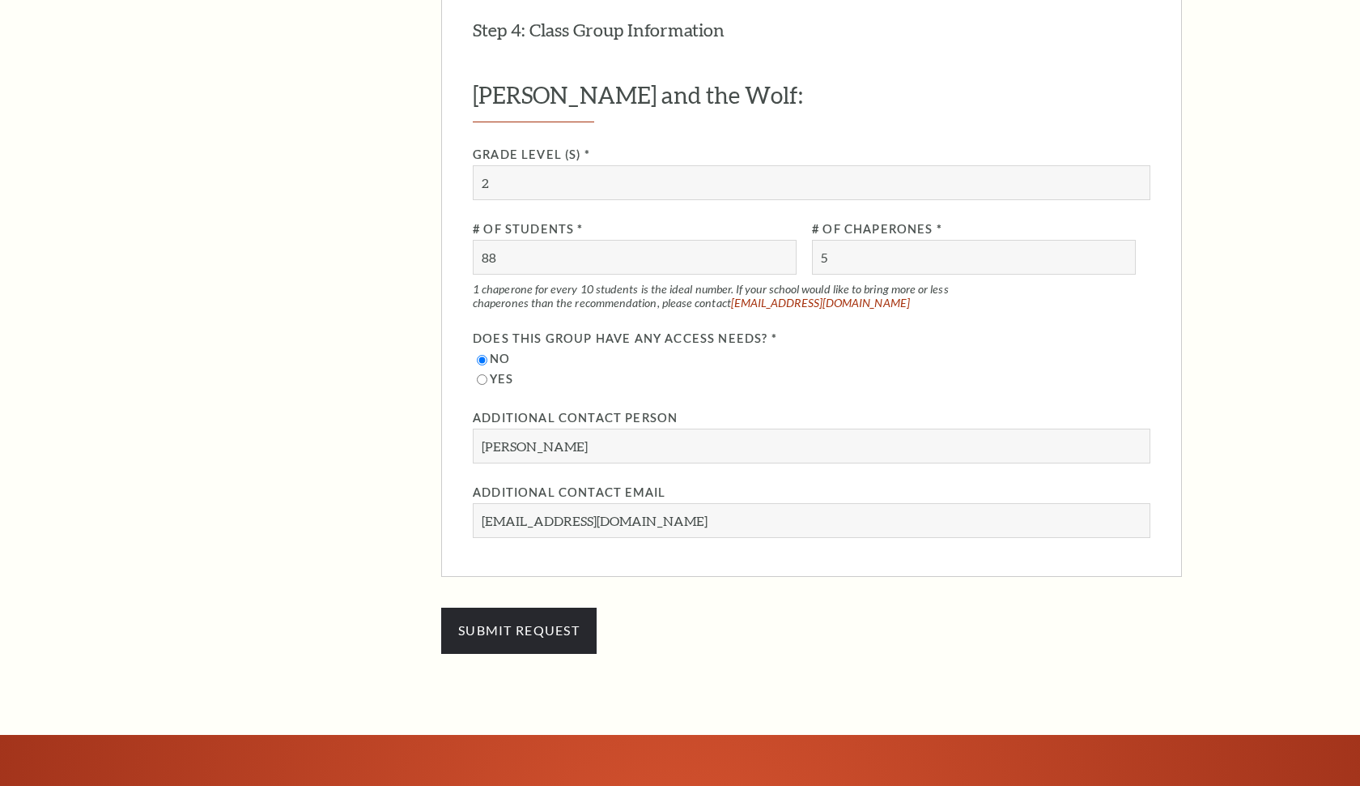
scroll to position [3553, 0]
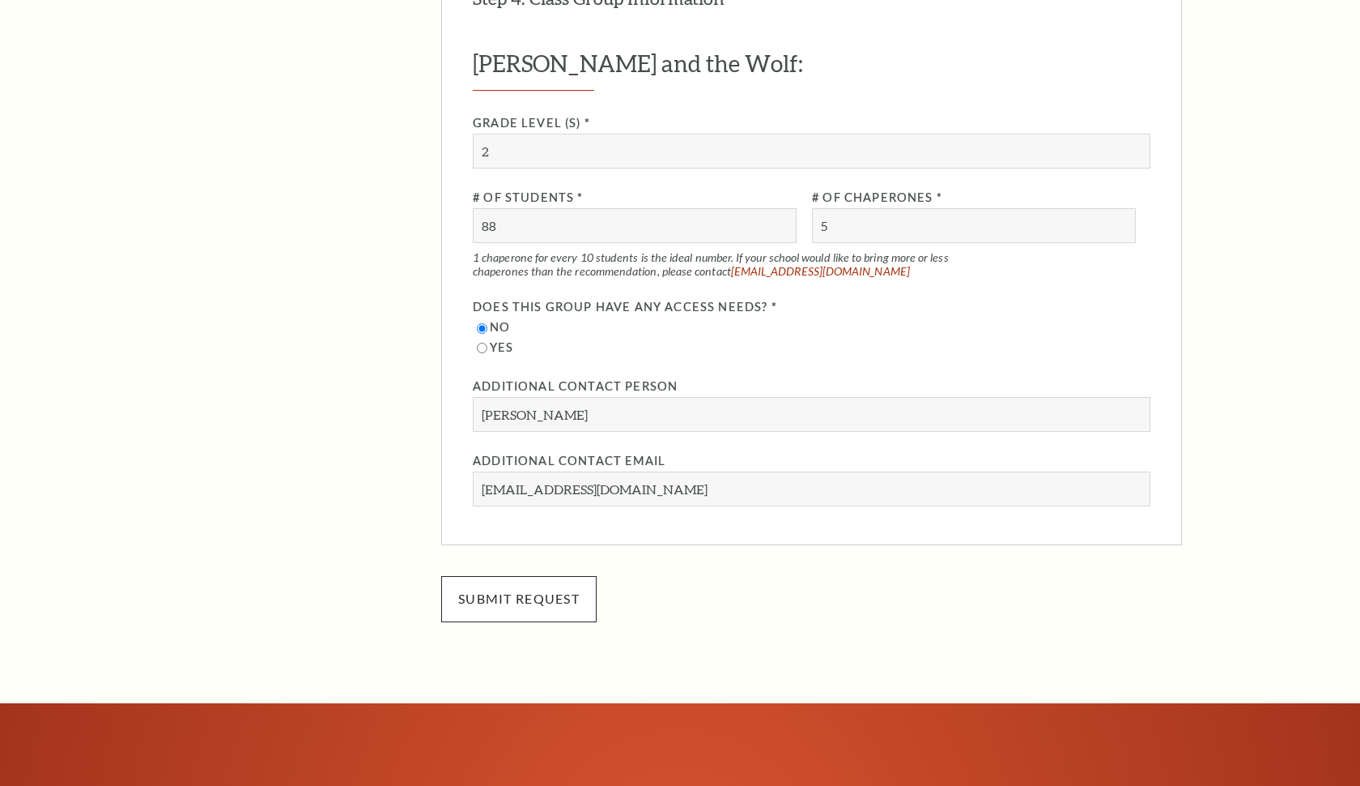
click at [529, 576] on input "SUBMIT REQUEST" at bounding box center [518, 598] width 155 height 45
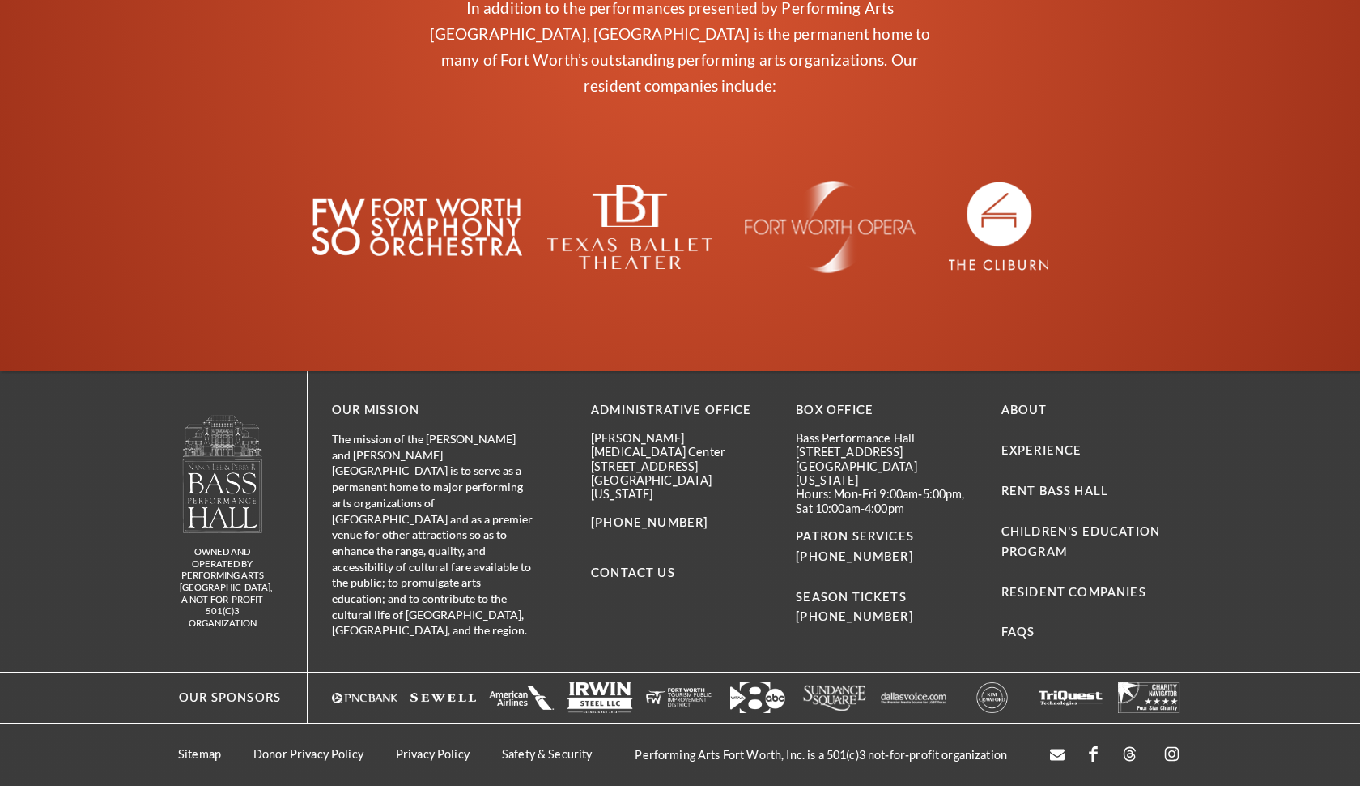
scroll to position [1297, 0]
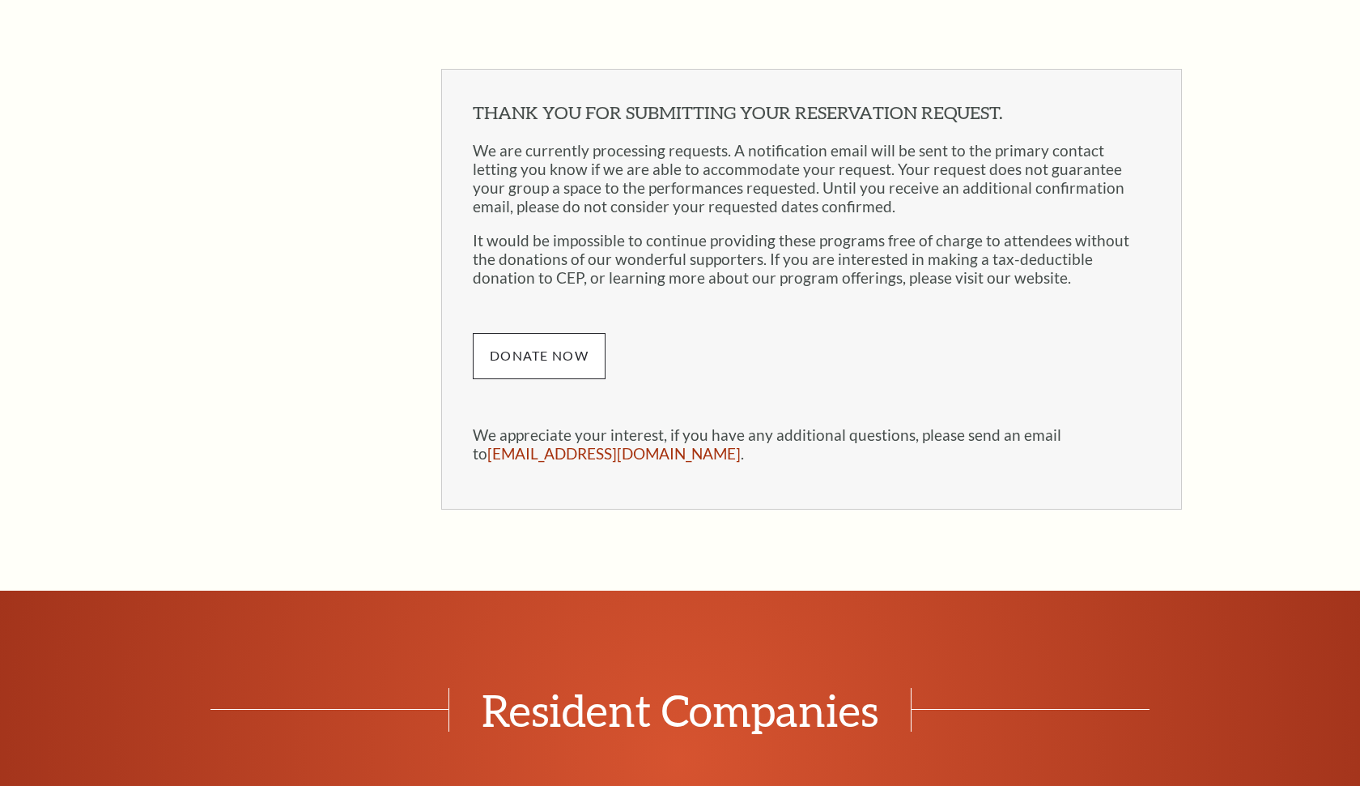
click at [561, 333] on link "Donate Now" at bounding box center [539, 355] width 133 height 45
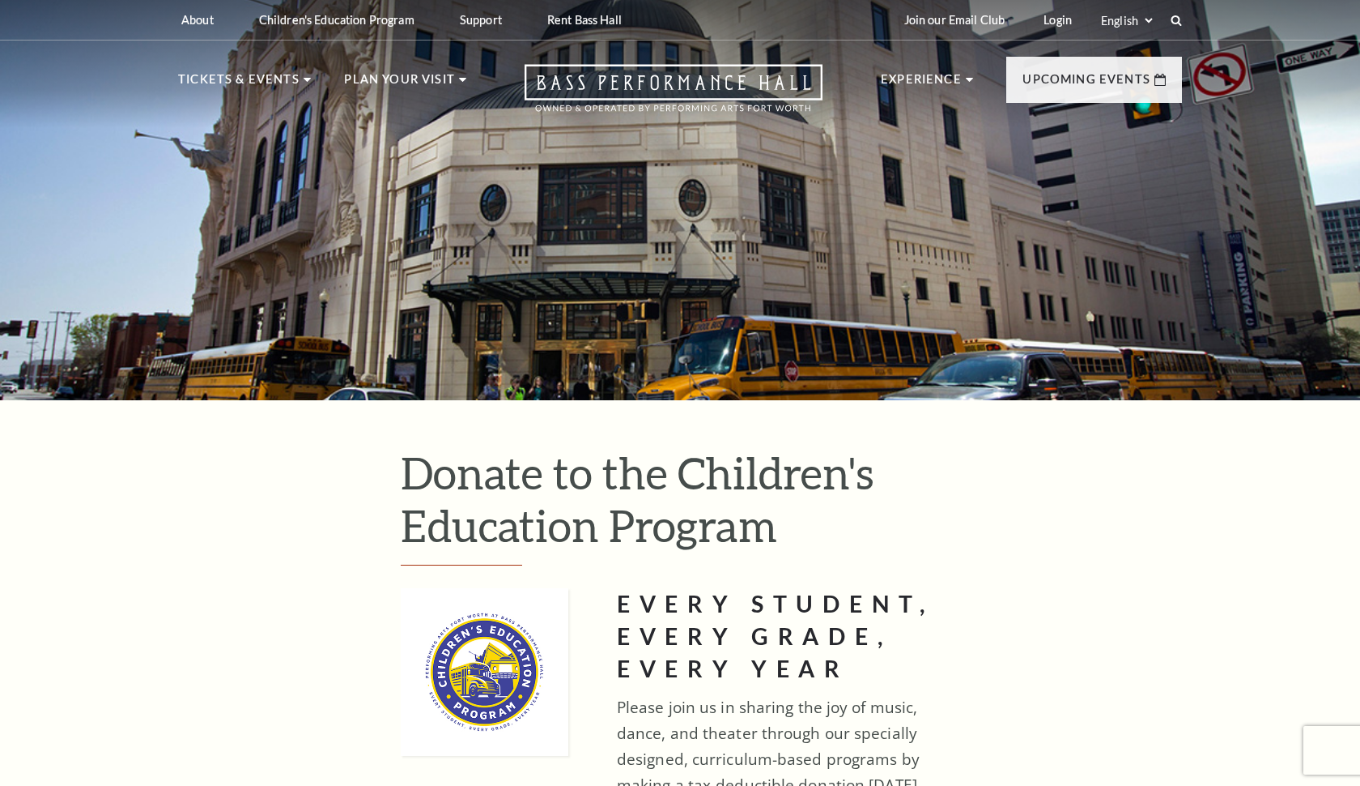
type input "25"
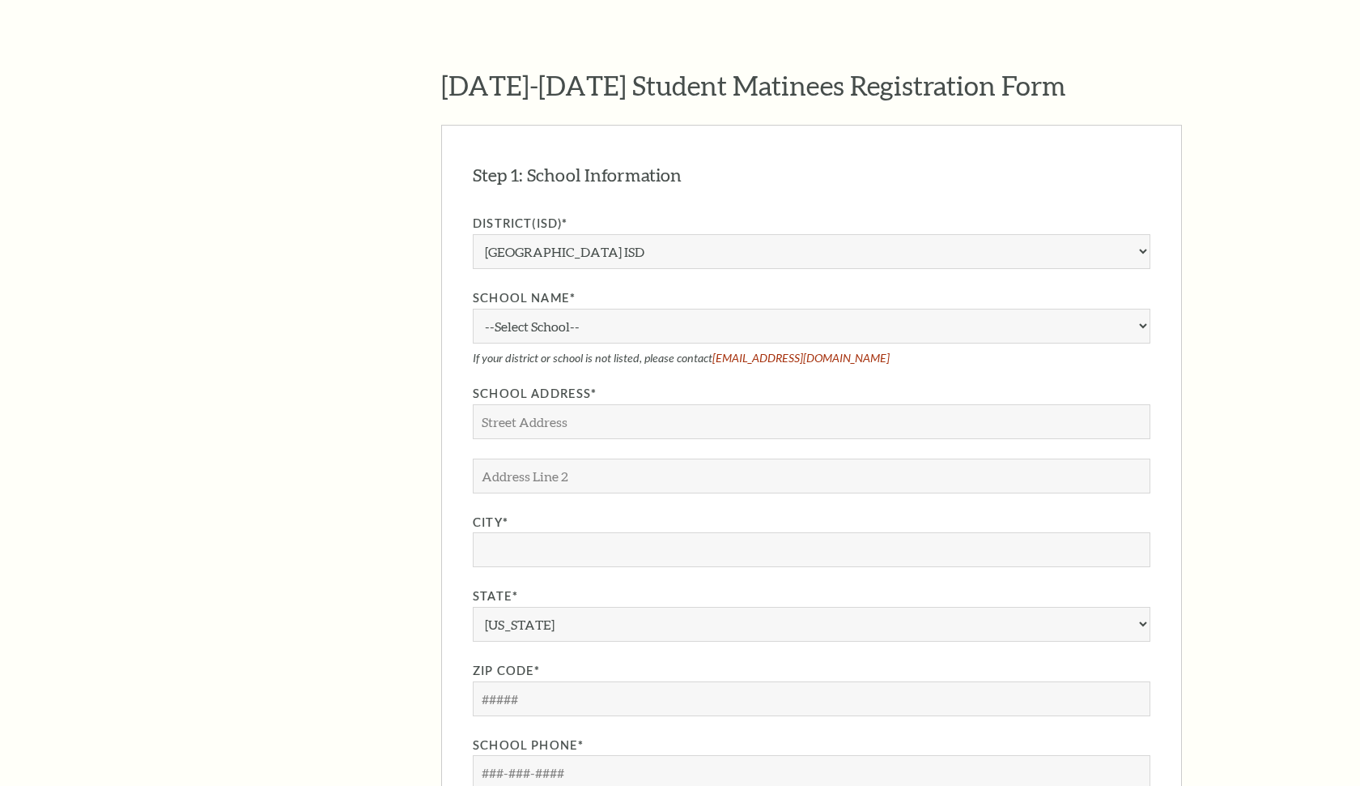
scroll to position [1297, 0]
click at [1271, 329] on div "Search The Program Donate Now Student Matinees Broadway Bridges at [GEOGRAPHIC_…" at bounding box center [680, 570] width 1360 height 3755
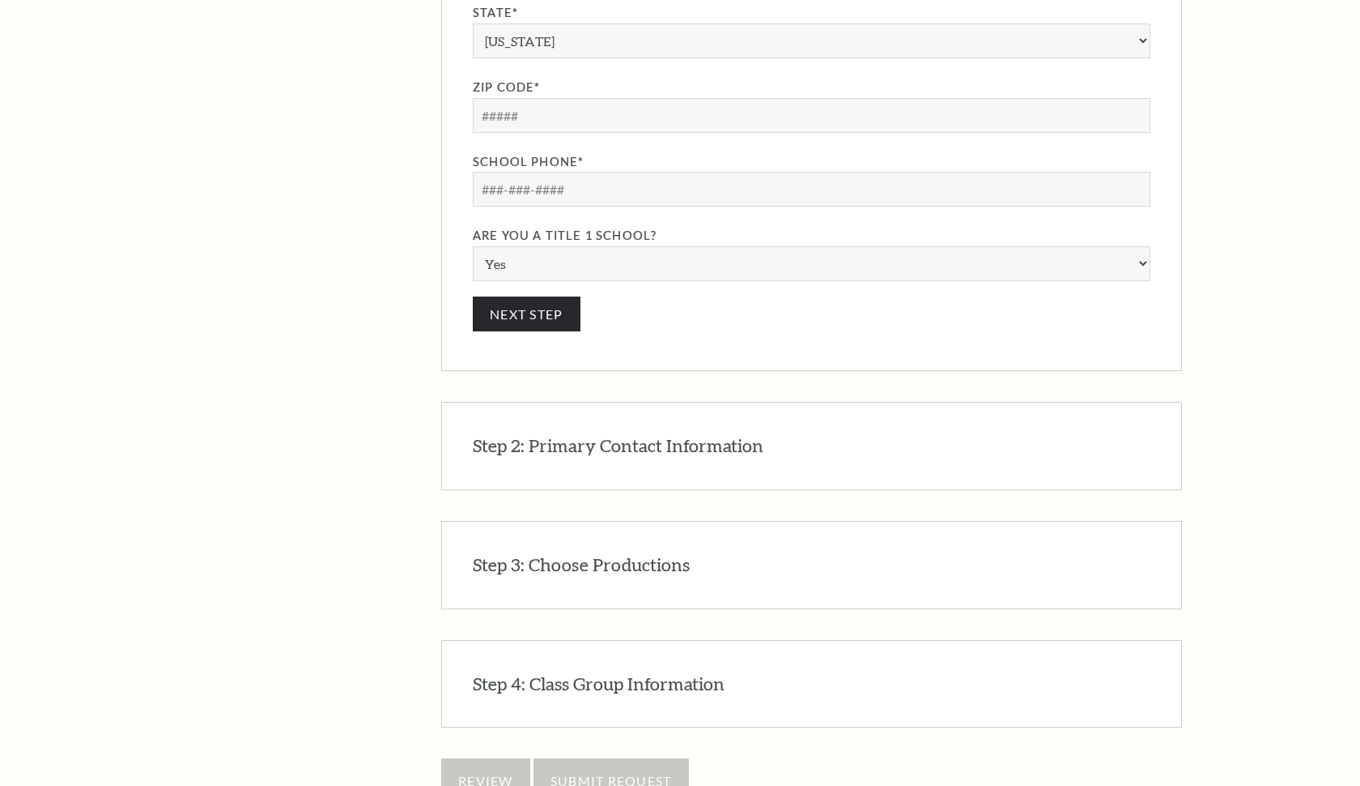
scroll to position [1913, 0]
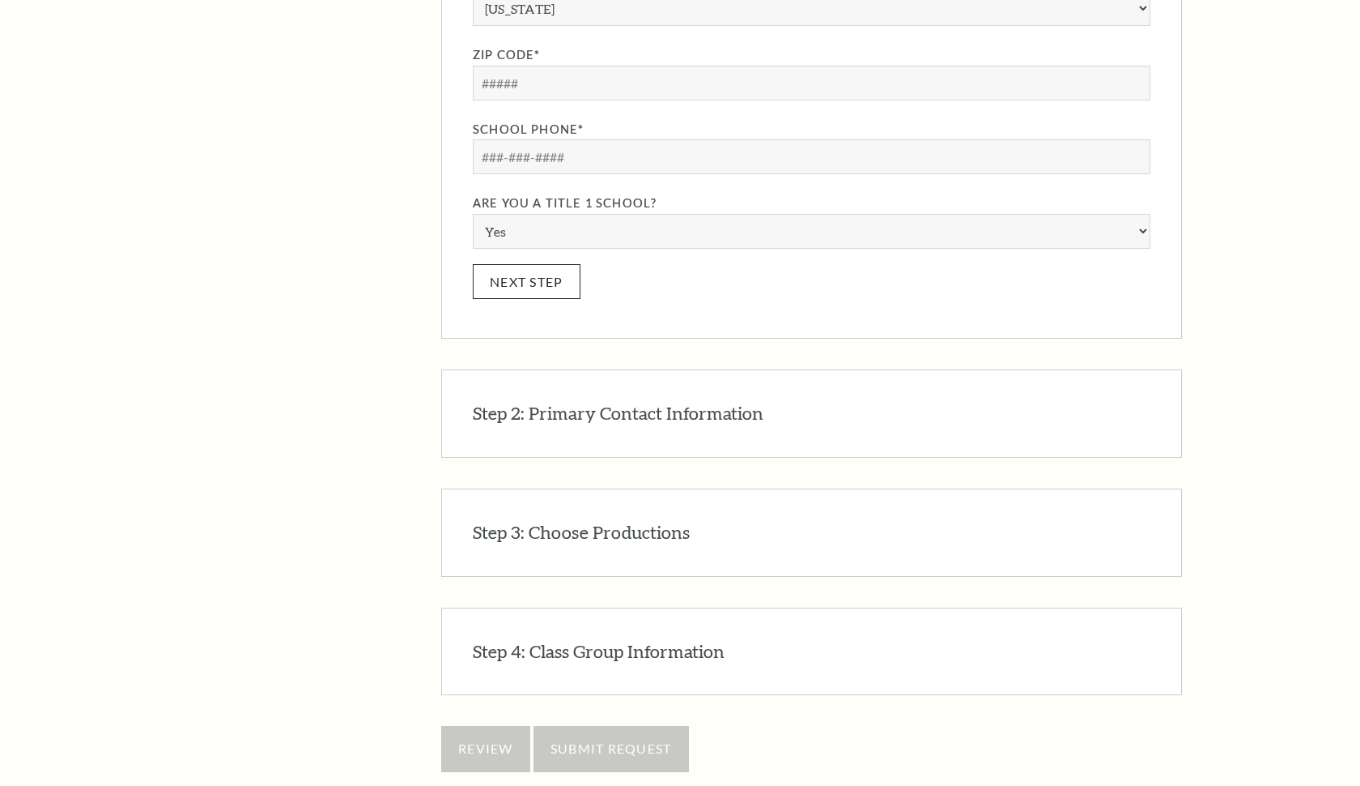
click at [556, 264] on button "Next Step" at bounding box center [527, 281] width 108 height 35
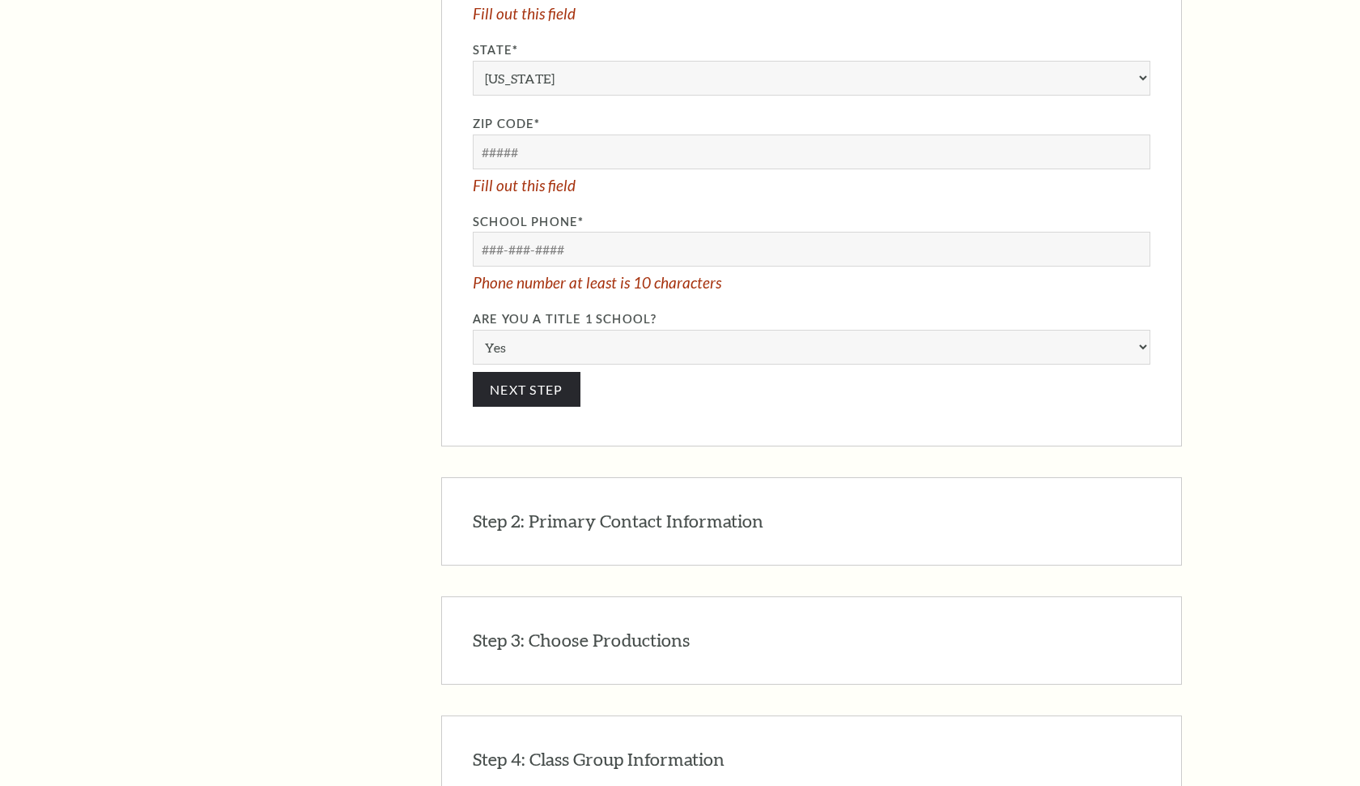
click at [588, 509] on h3 "Step 2: Primary Contact Information" at bounding box center [618, 521] width 291 height 25
click at [629, 509] on h3 "Step 2: Primary Contact Information" at bounding box center [618, 521] width 291 height 25
click at [533, 372] on button "Next Step" at bounding box center [527, 389] width 108 height 35
click at [546, 372] on button "Next Step" at bounding box center [527, 389] width 108 height 35
drag, startPoint x: 414, startPoint y: 297, endPoint x: 432, endPoint y: 292, distance: 18.5
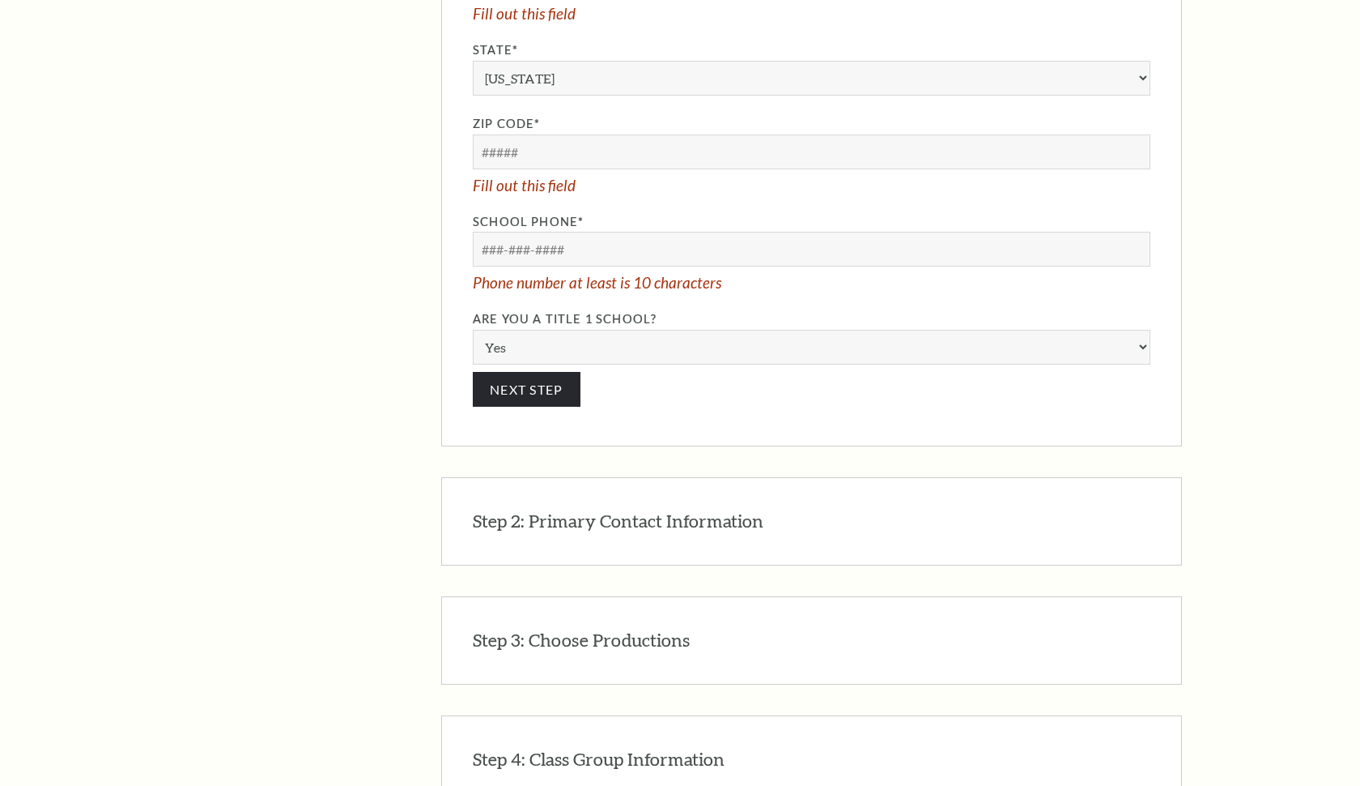
click at [534, 372] on button "Next Step" at bounding box center [527, 389] width 108 height 35
click at [1251, 291] on div "Search The Program Donate Now Student Matinees Broadway Bridges at [GEOGRAPHIC_…" at bounding box center [680, 9] width 1360 height 3863
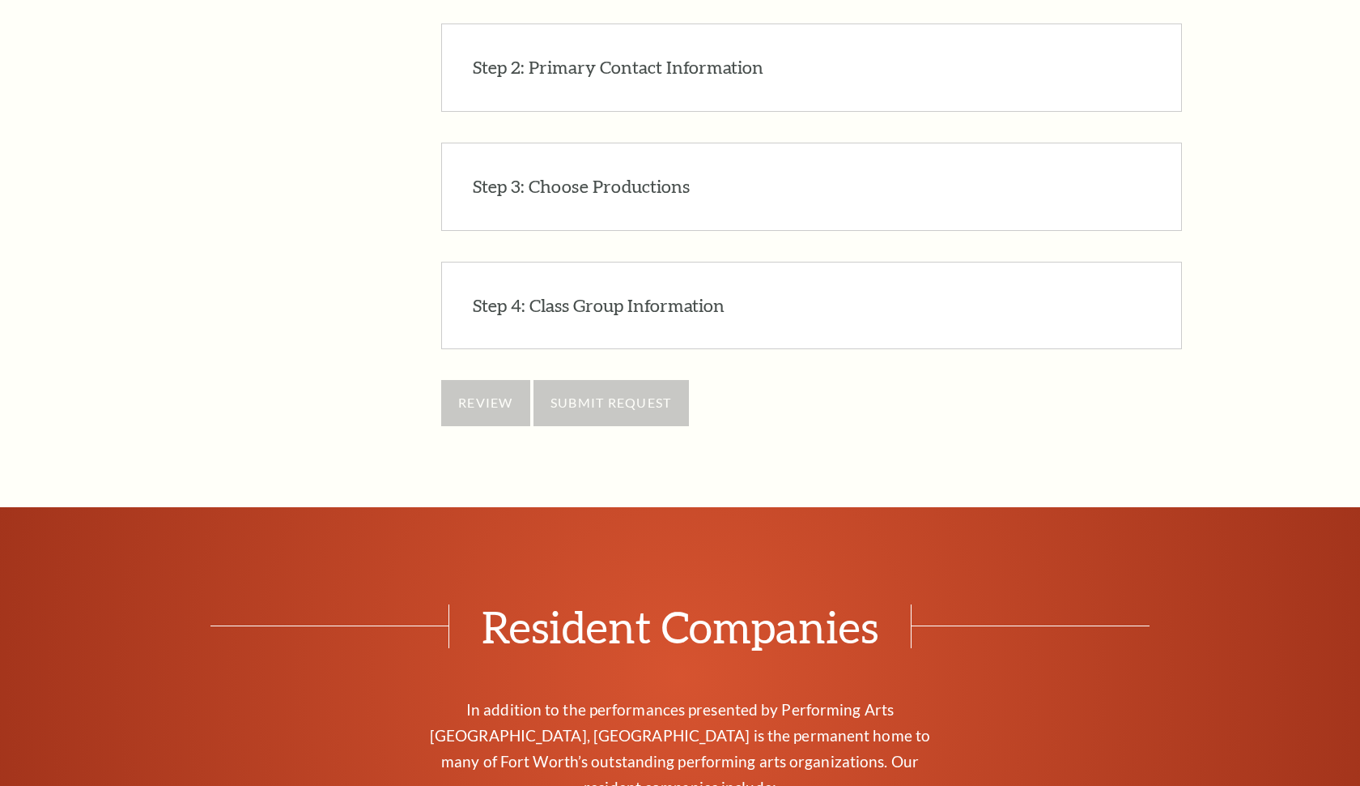
scroll to position [2431, 0]
